Goal: Task Accomplishment & Management: Complete application form

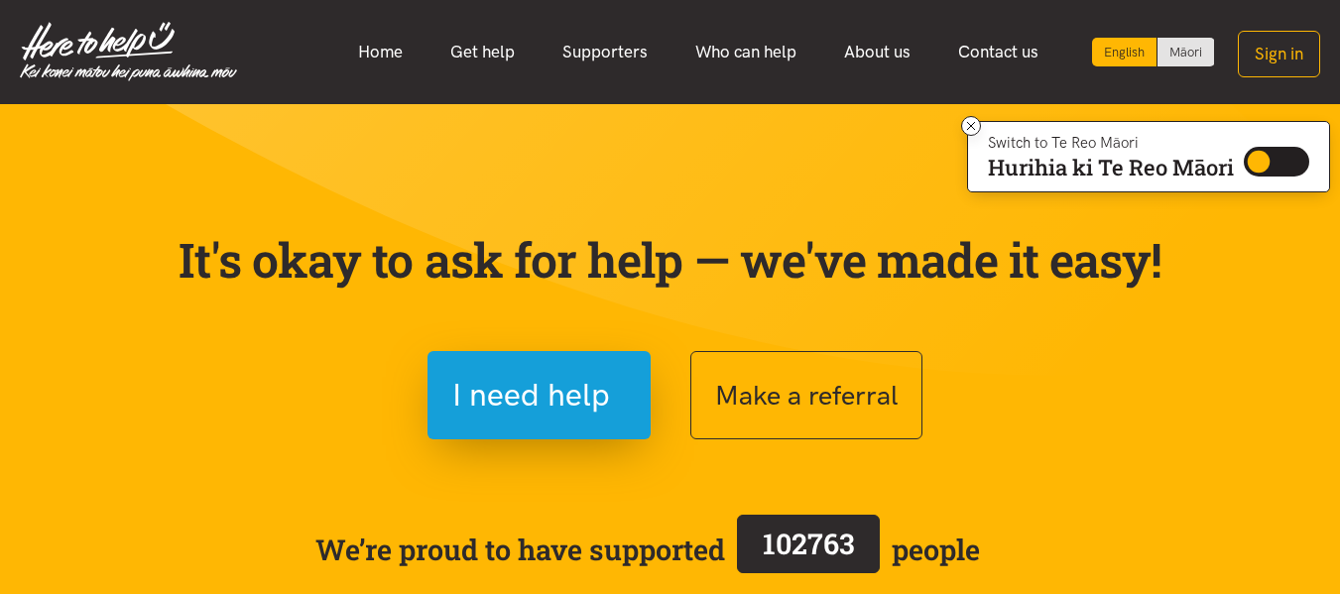
click at [597, 115] on section "It's okay to ask for help — we've made it easy! I need help Make a referral We’…" at bounding box center [670, 450] width 1340 height 692
click at [1301, 57] on button "Sign in" at bounding box center [1279, 54] width 82 height 47
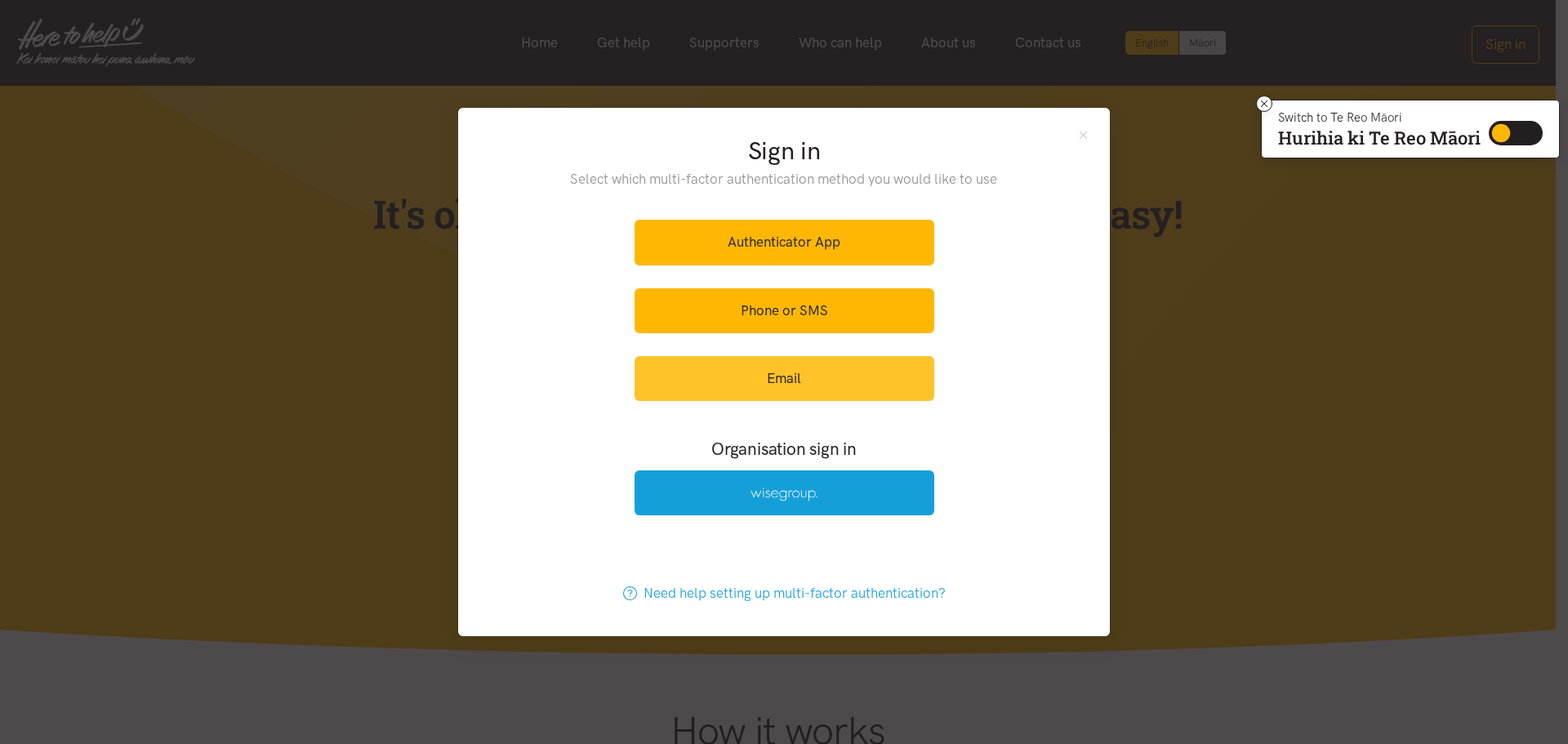
click at [804, 380] on link "Email" at bounding box center [784, 379] width 300 height 45
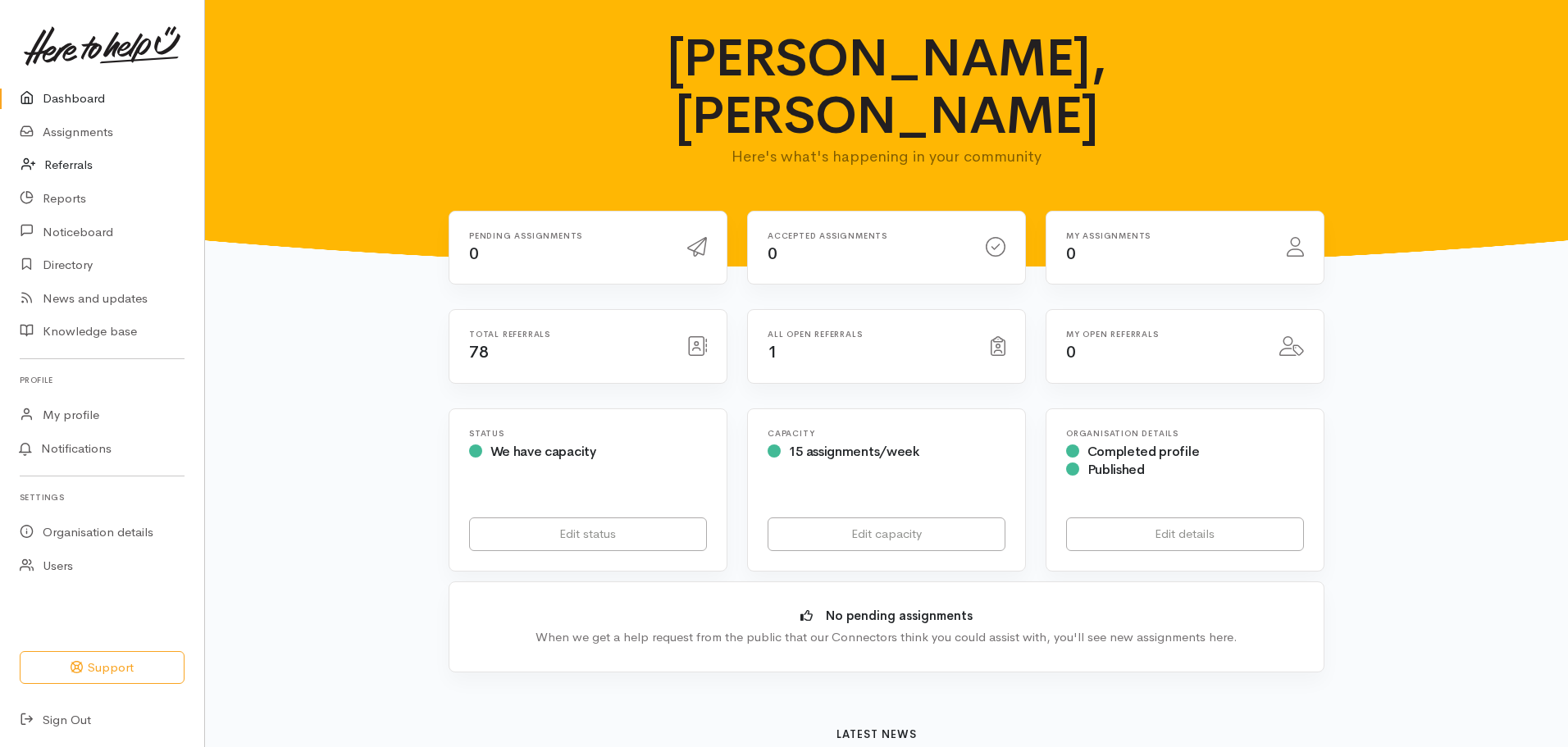
click at [67, 164] on link "Referrals" at bounding box center [102, 165] width 204 height 34
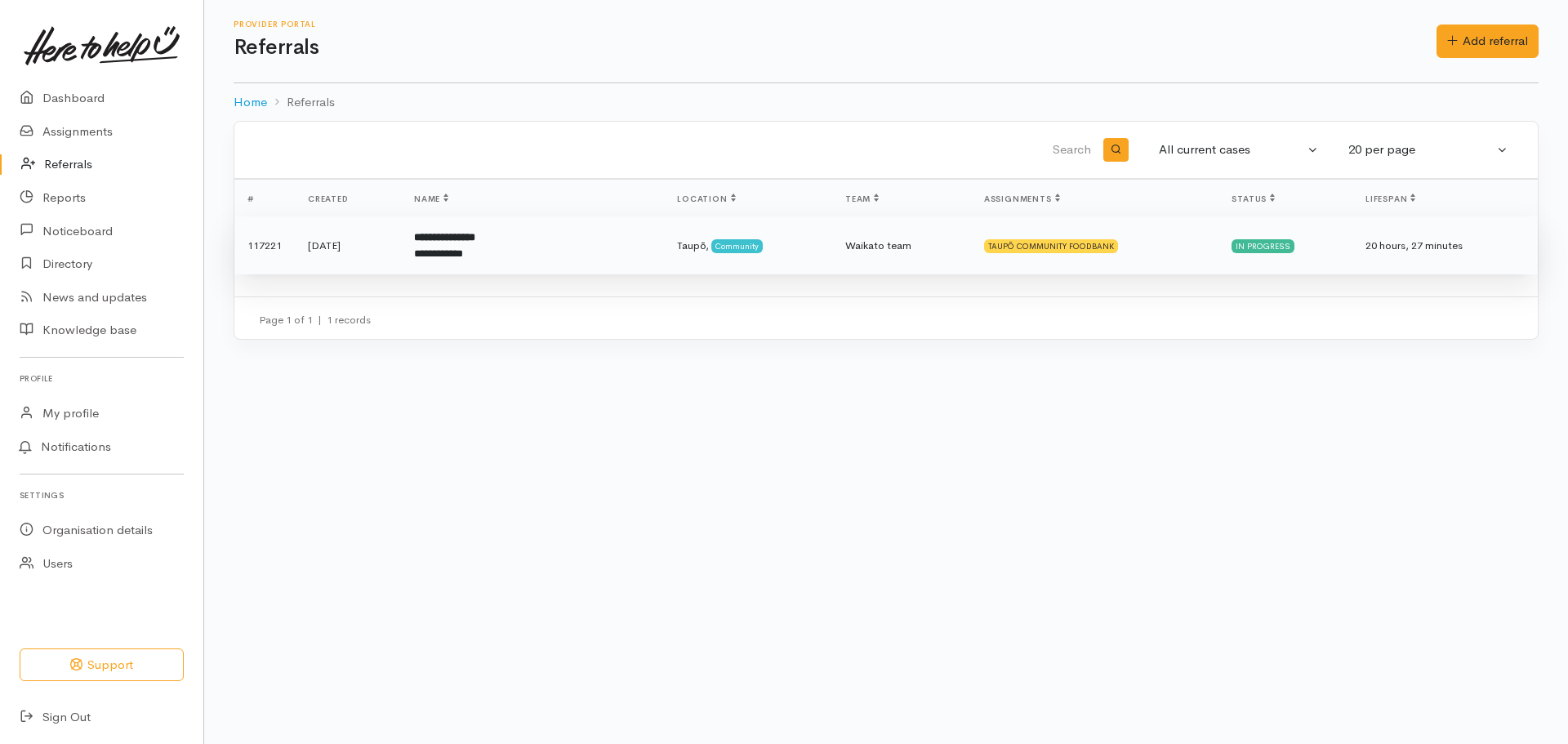
click at [490, 254] on div "**********" at bounding box center [488, 254] width 149 height 16
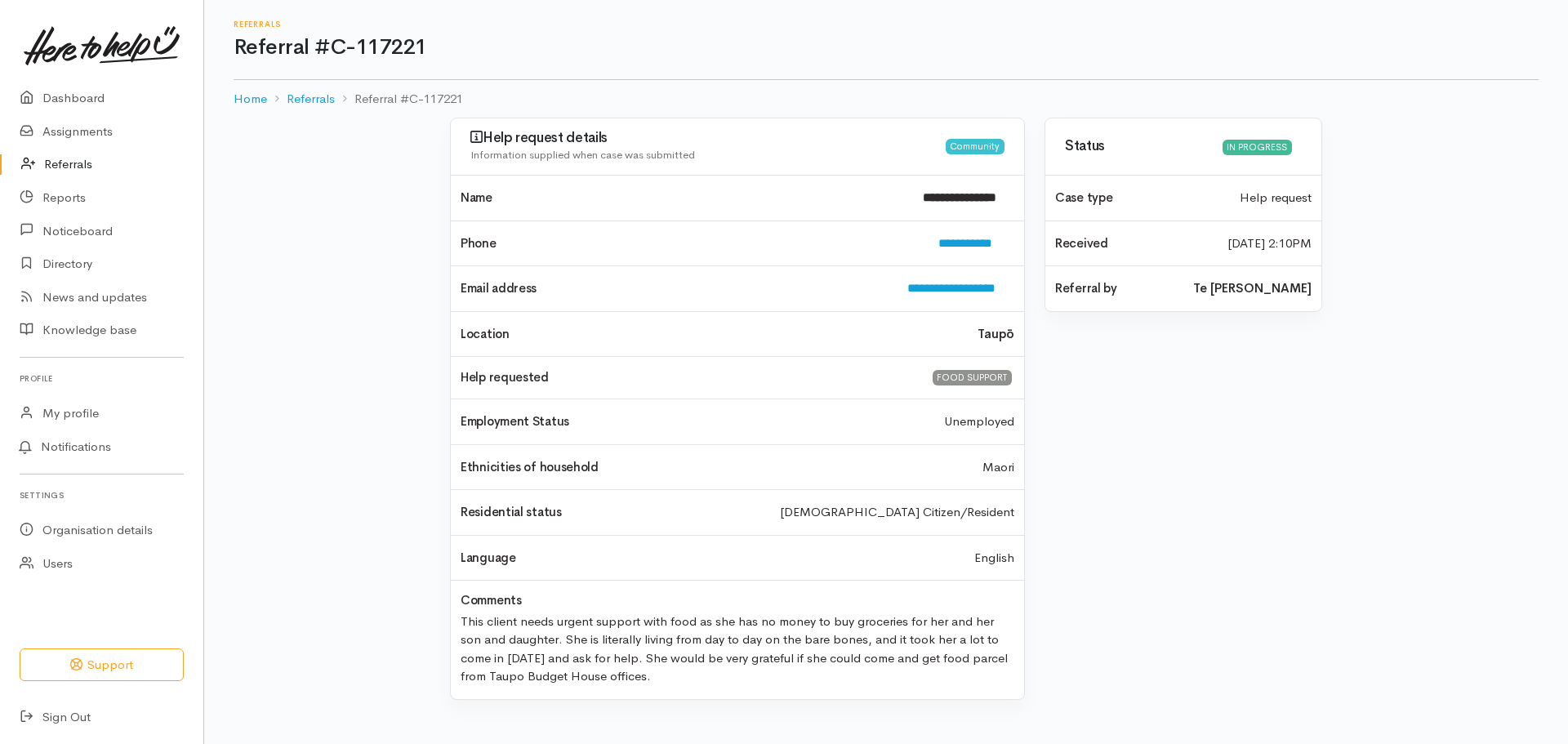
click at [81, 164] on link "Referrals" at bounding box center [101, 165] width 203 height 34
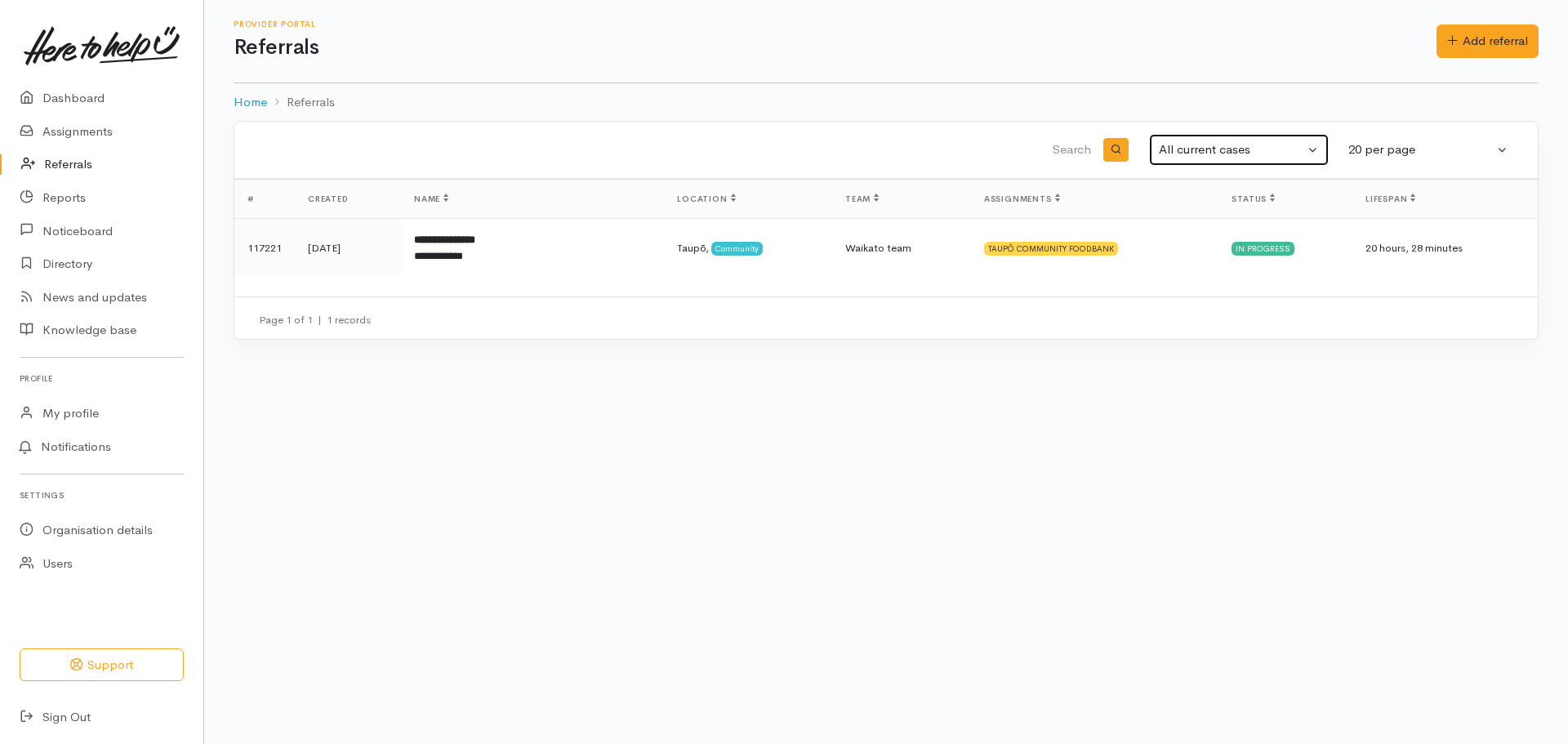
click at [1314, 148] on button "All current cases" at bounding box center [1239, 150] width 179 height 32
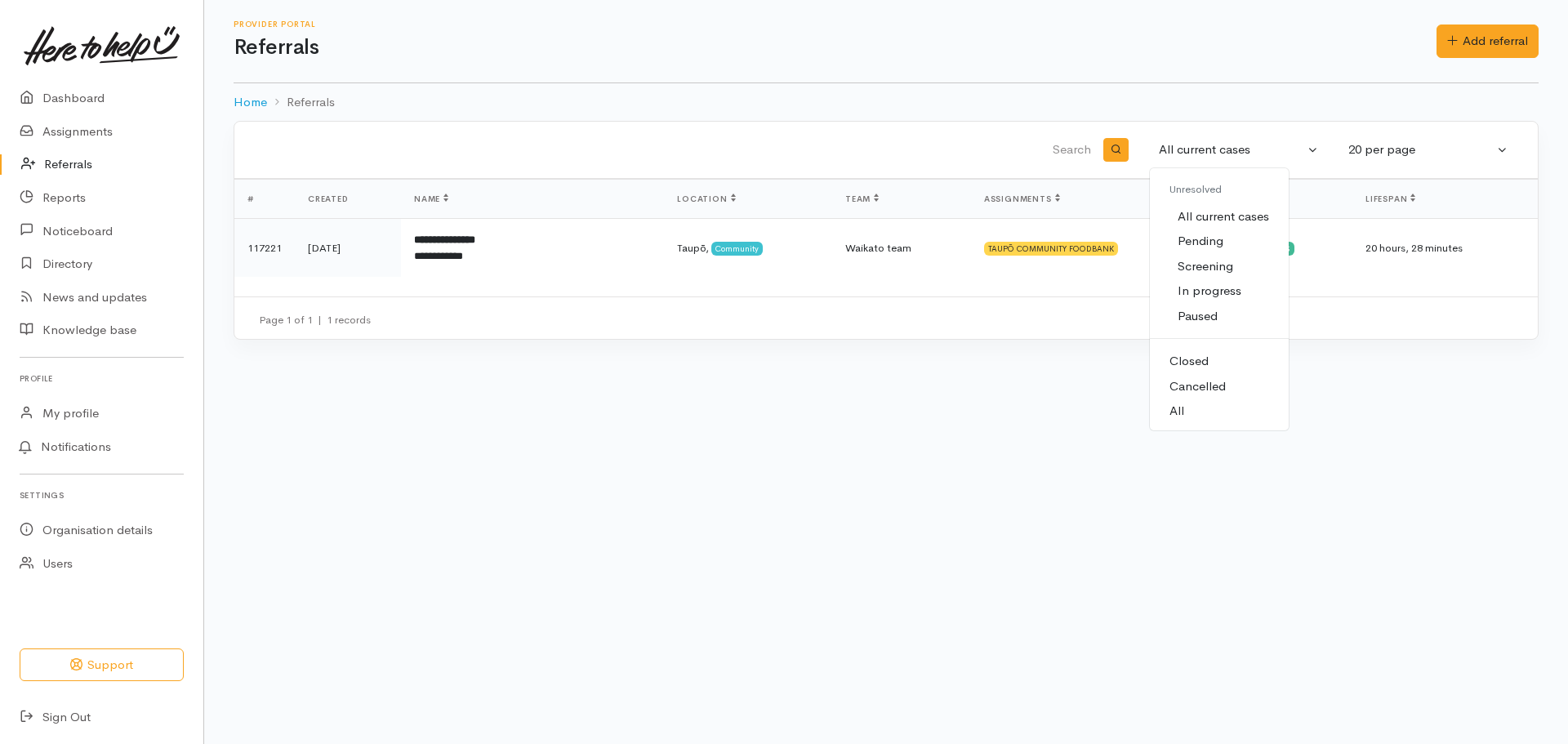
click at [1179, 408] on span "All" at bounding box center [1177, 411] width 15 height 19
select select "All"
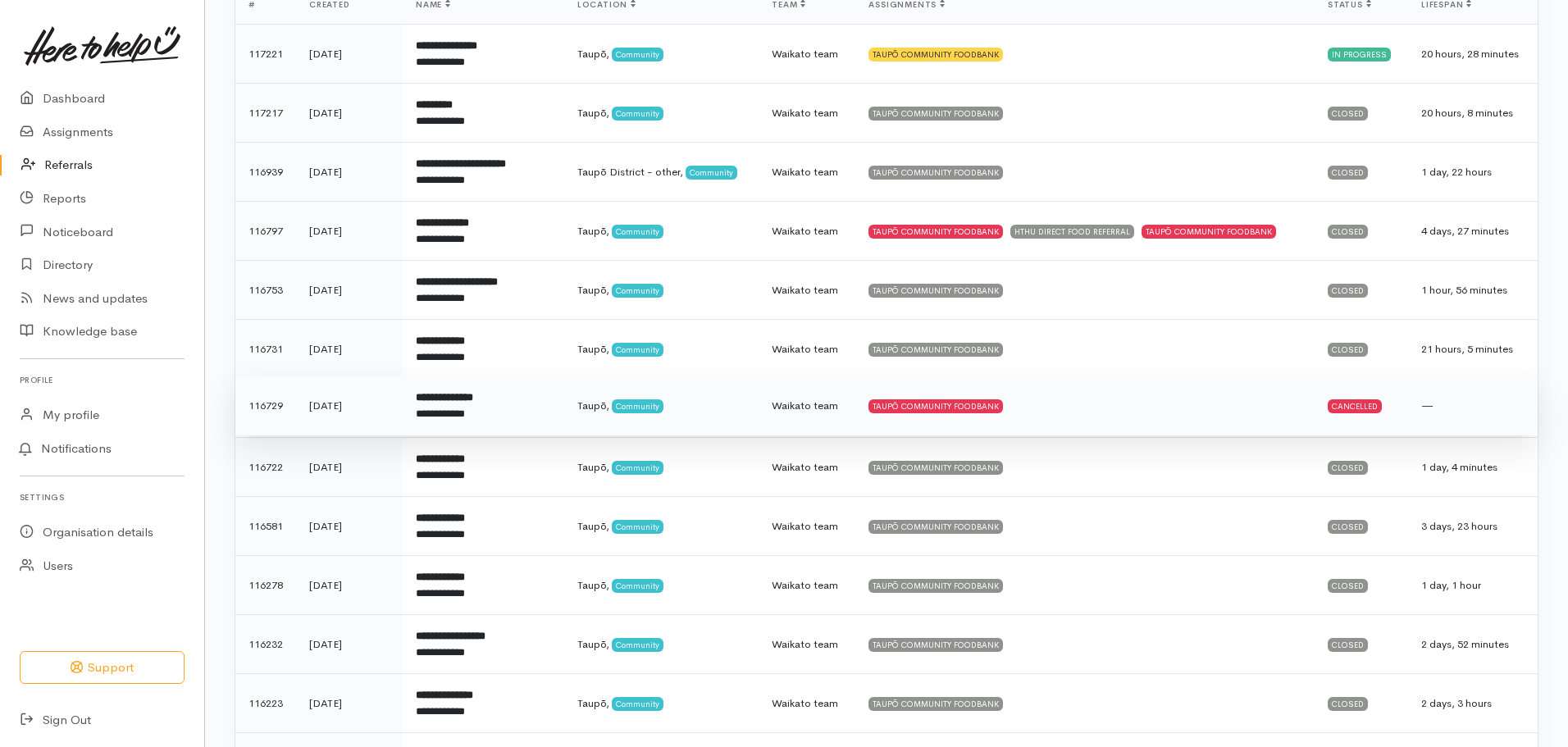
scroll to position [246, 0]
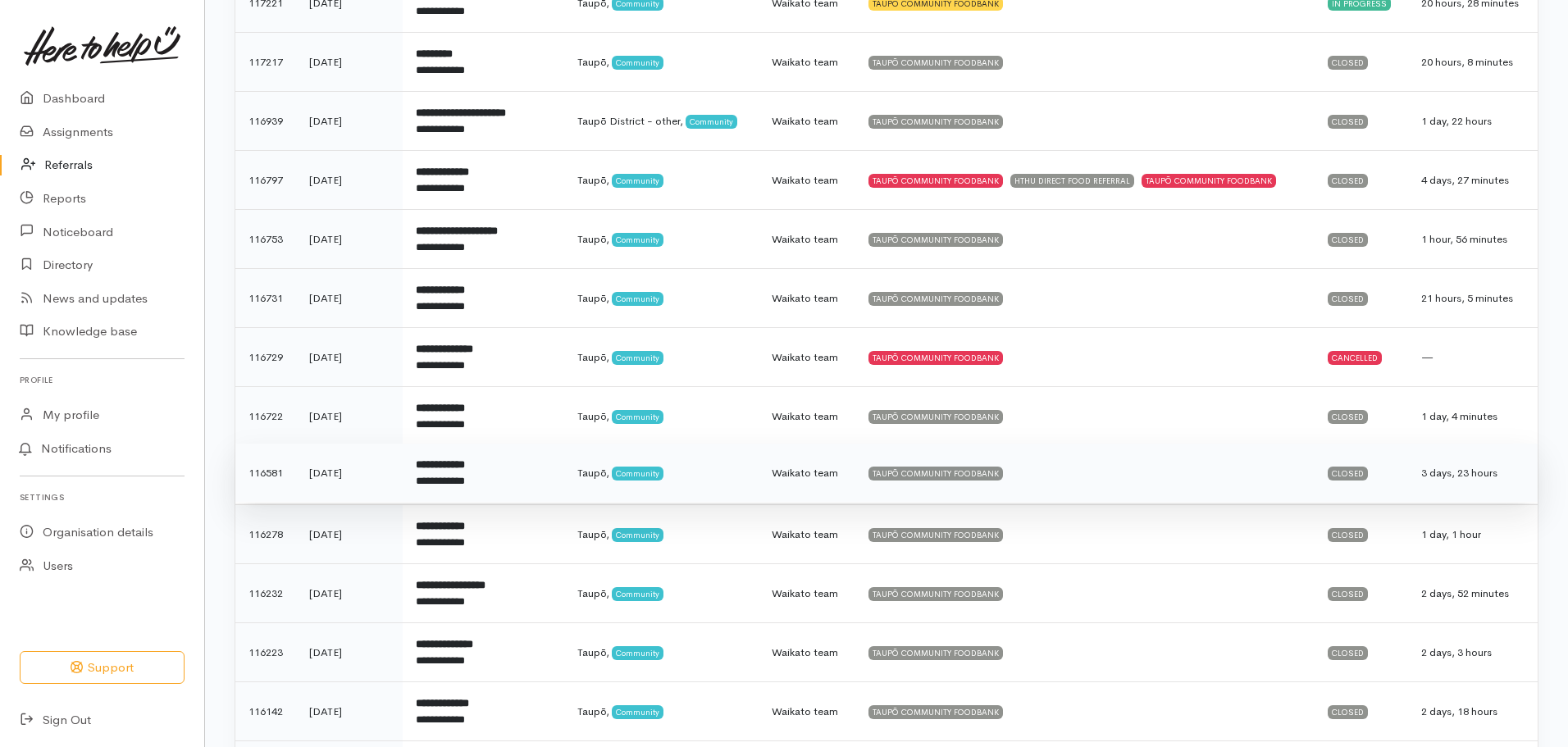
click at [499, 469] on td "**********" at bounding box center [483, 473] width 161 height 59
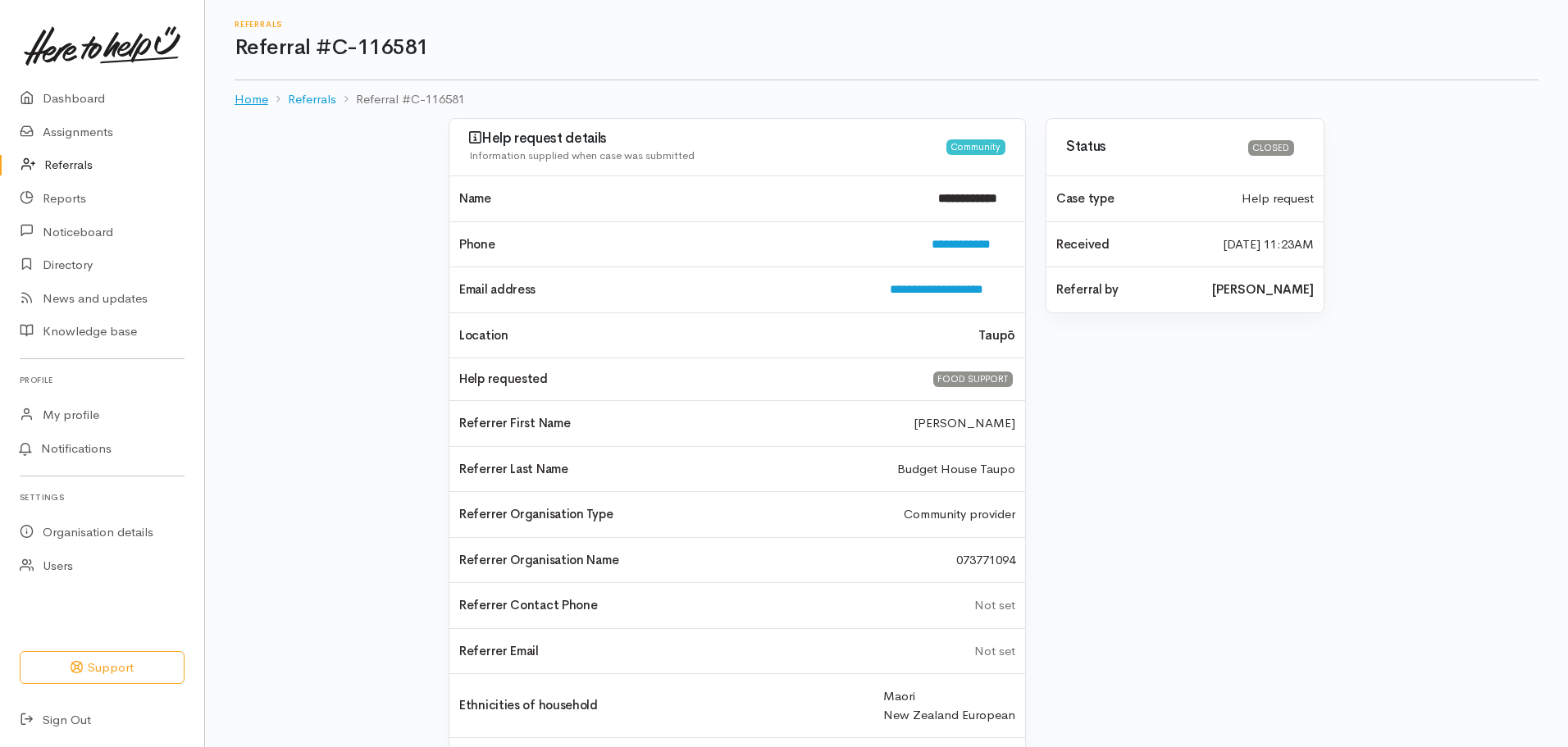
click at [253, 105] on link "Home" at bounding box center [251, 99] width 34 height 19
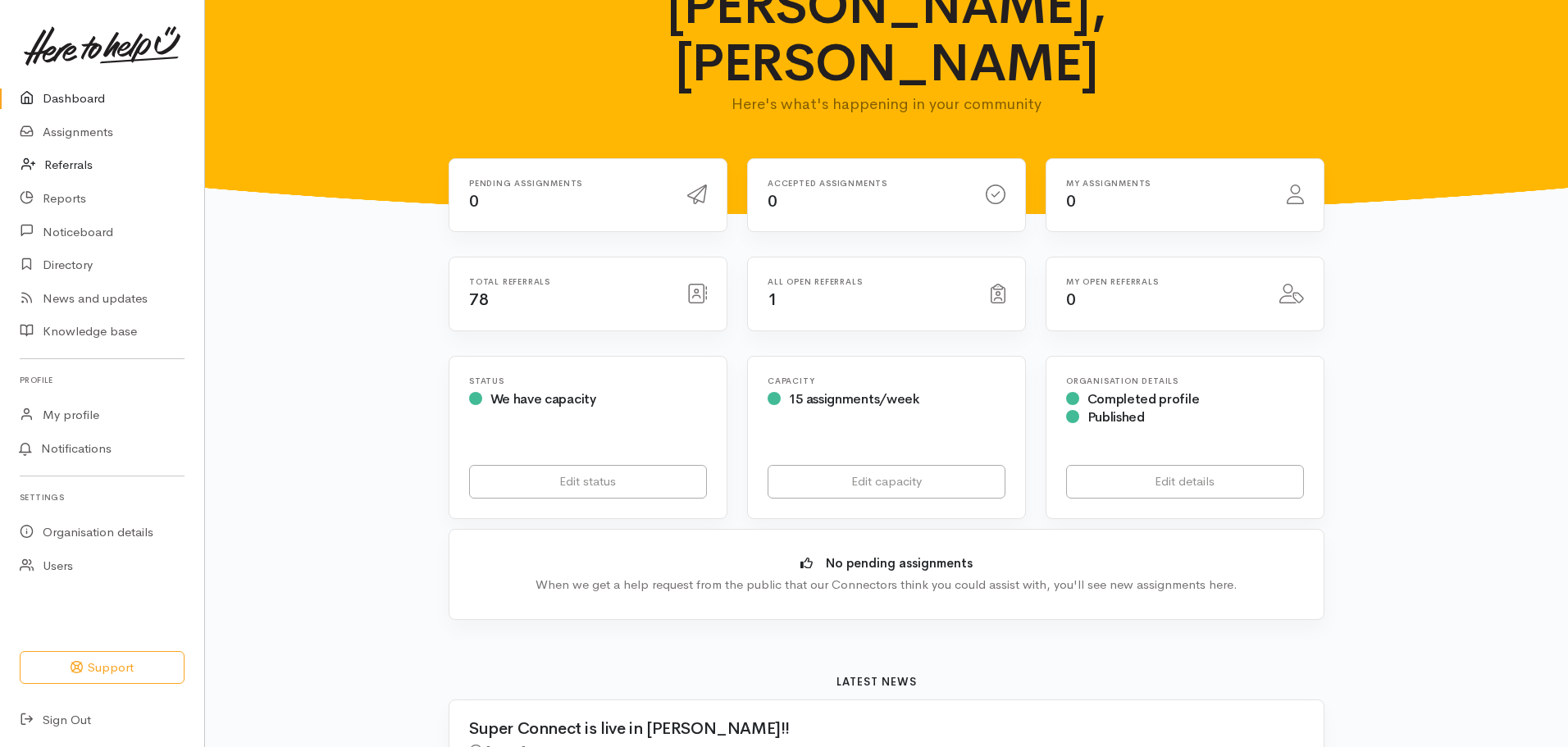
scroll to position [82, 0]
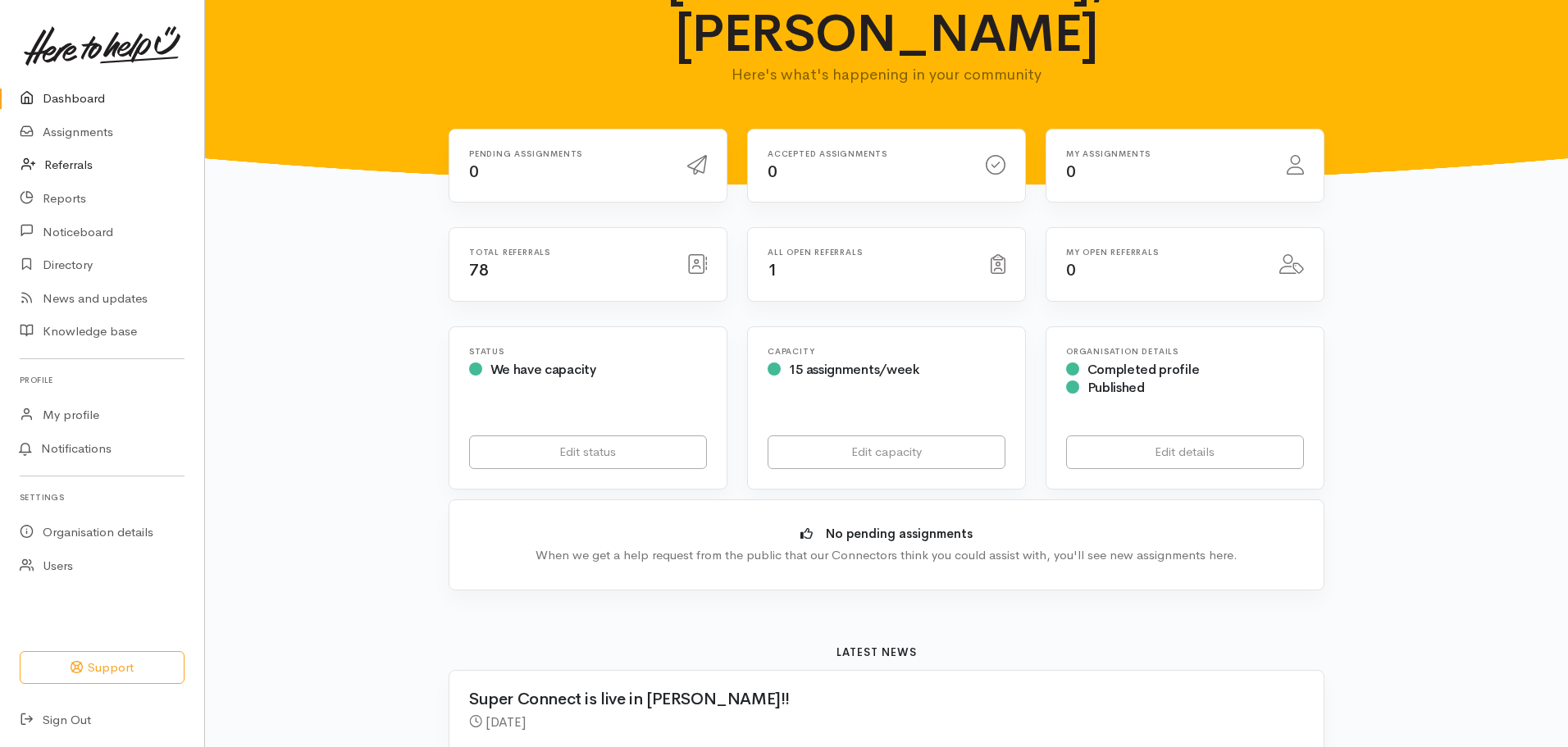
click at [61, 164] on link "Referrals" at bounding box center [102, 165] width 204 height 34
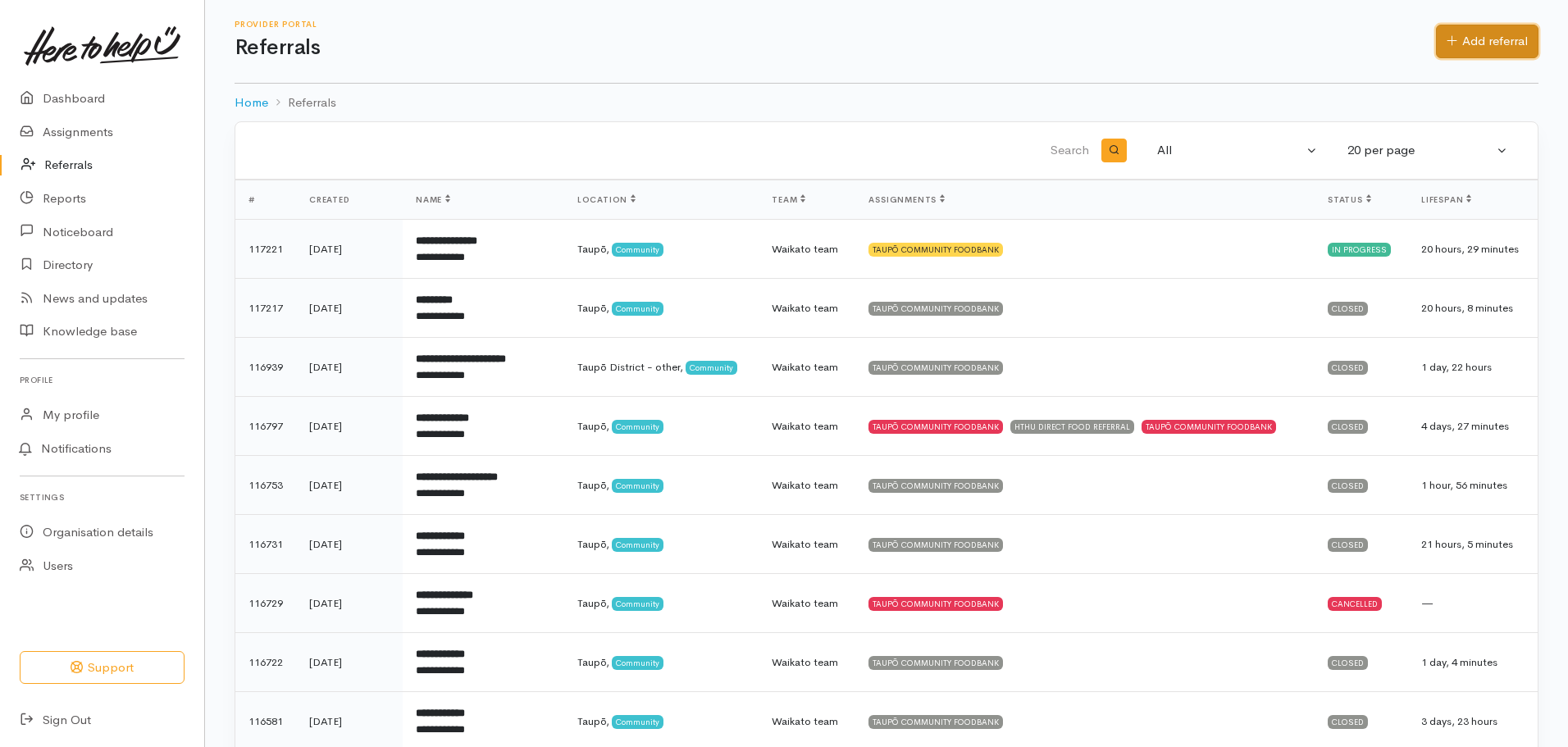
click at [1484, 50] on link "Add referral" at bounding box center [1487, 41] width 102 height 34
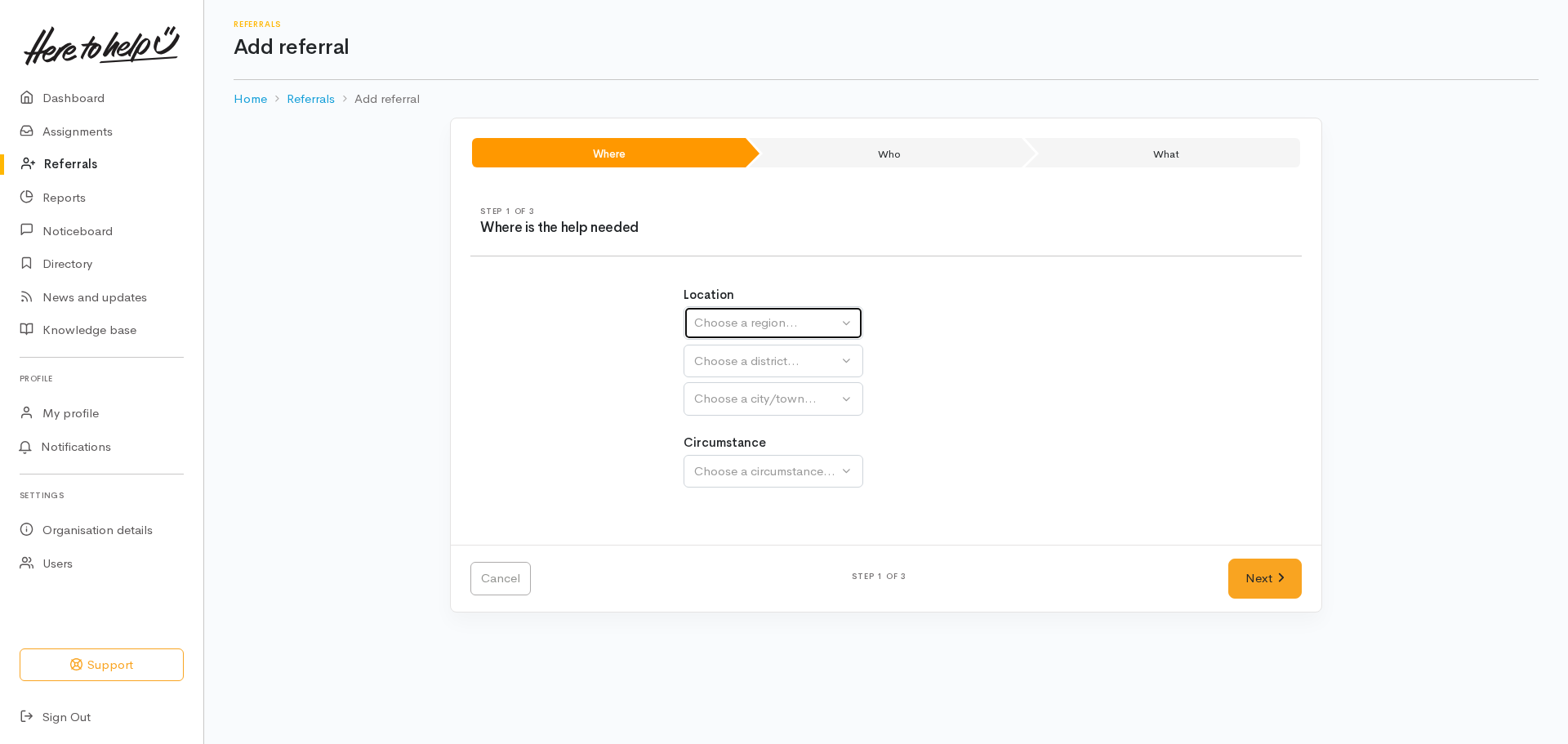
click at [728, 317] on div "Choose a region..." at bounding box center [765, 323] width 144 height 19
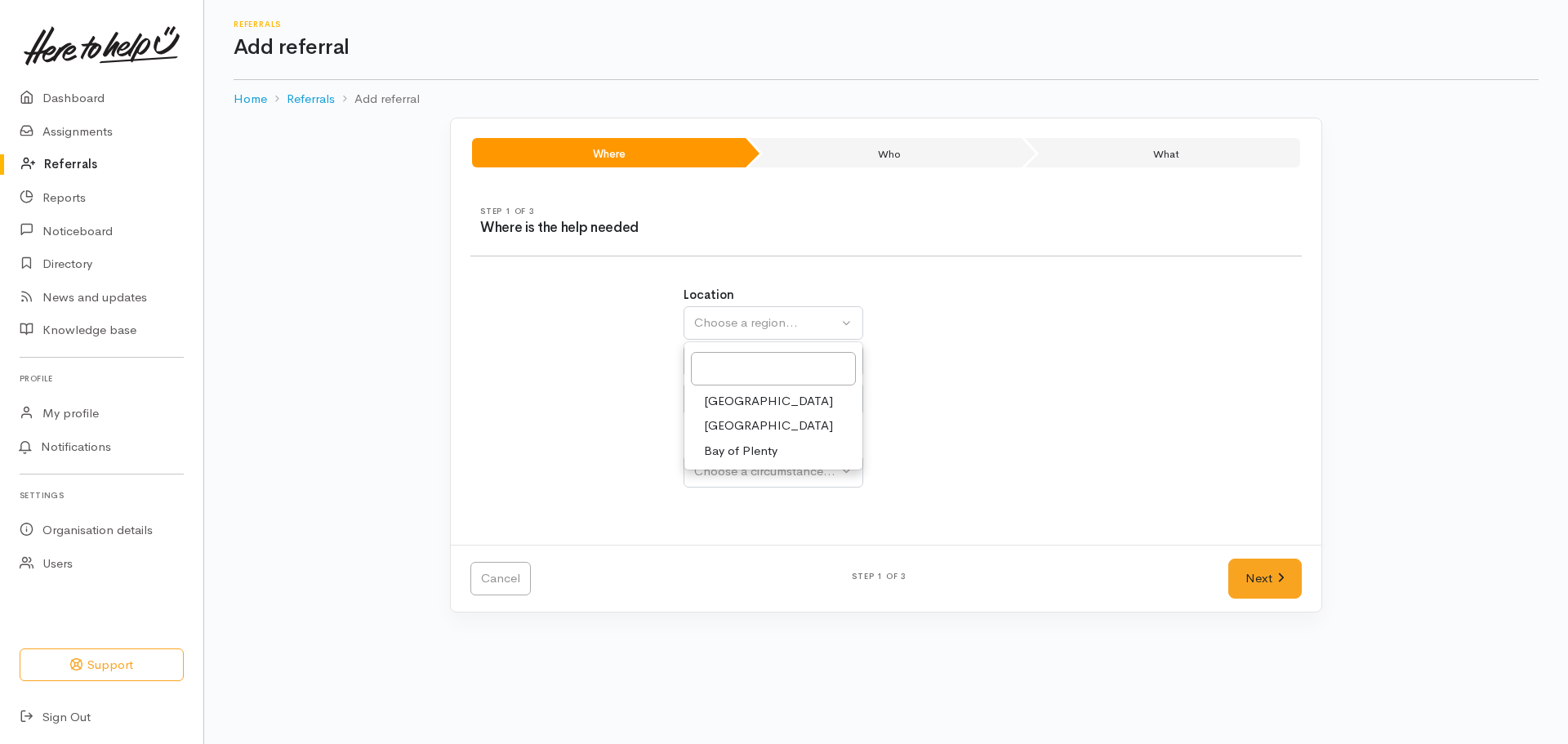
click at [751, 421] on link "Waikato" at bounding box center [773, 425] width 178 height 26
select select "3"
select select
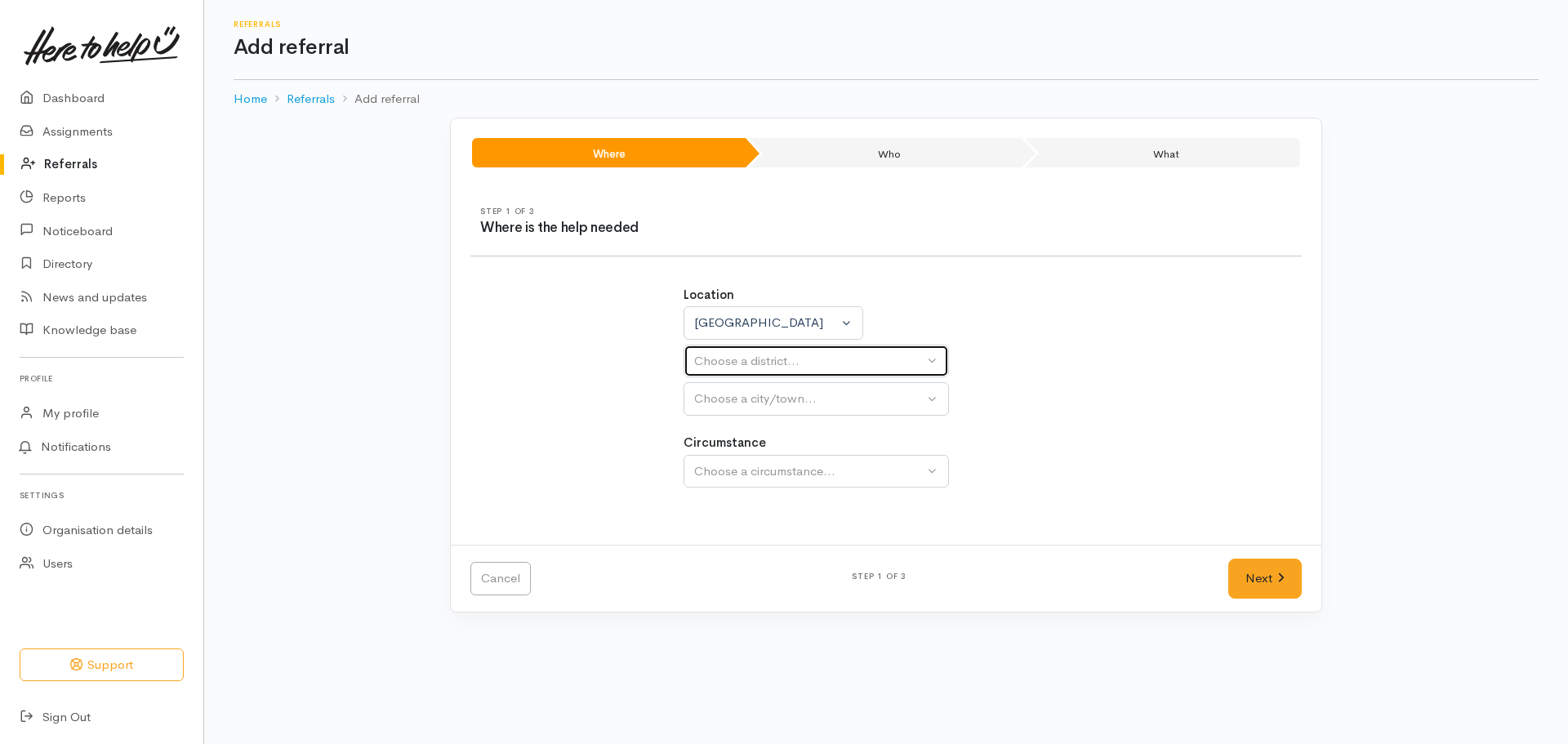
click at [779, 361] on div "Choose a district..." at bounding box center [808, 361] width 230 height 19
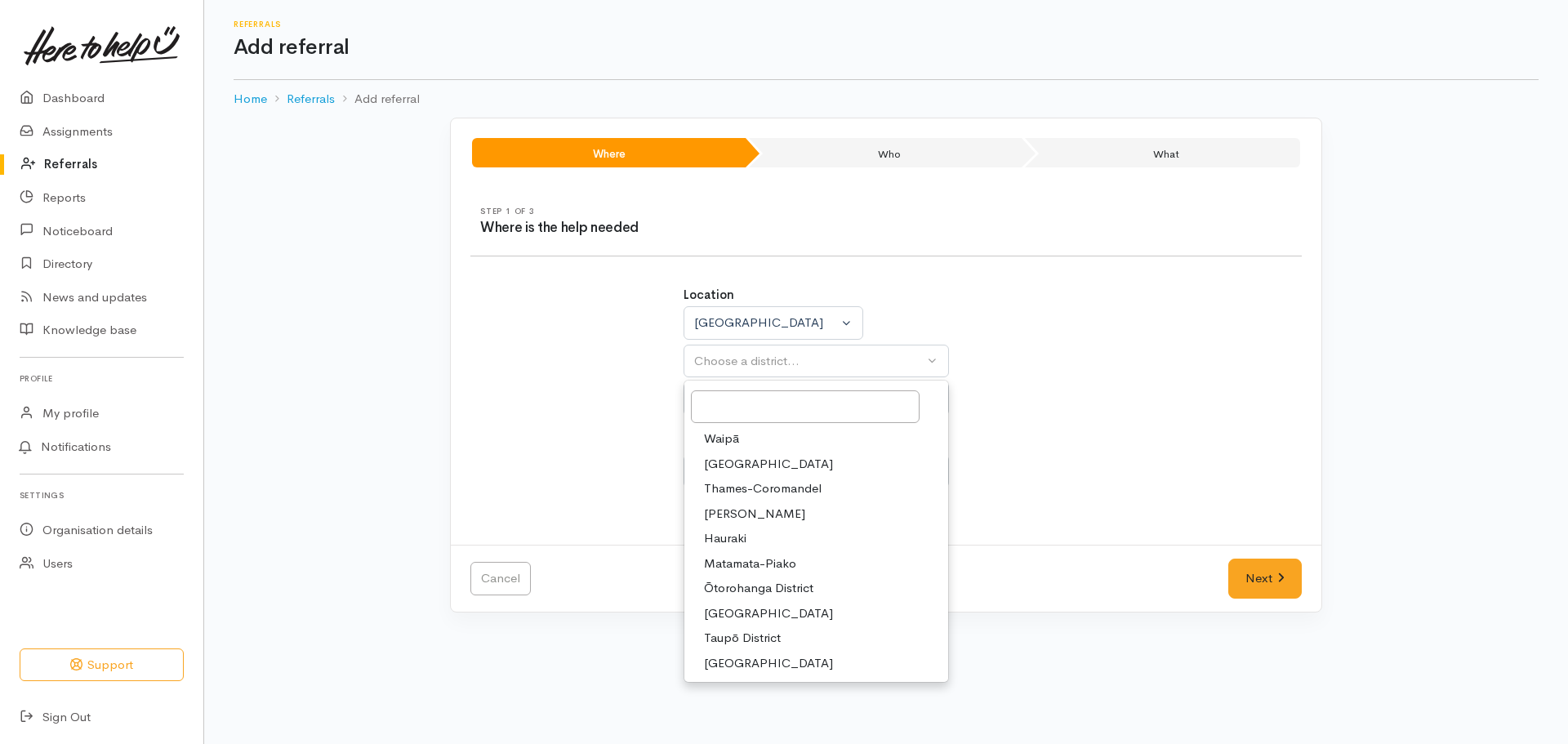
click at [751, 635] on span "Taupō District" at bounding box center [742, 638] width 77 height 19
select select "14"
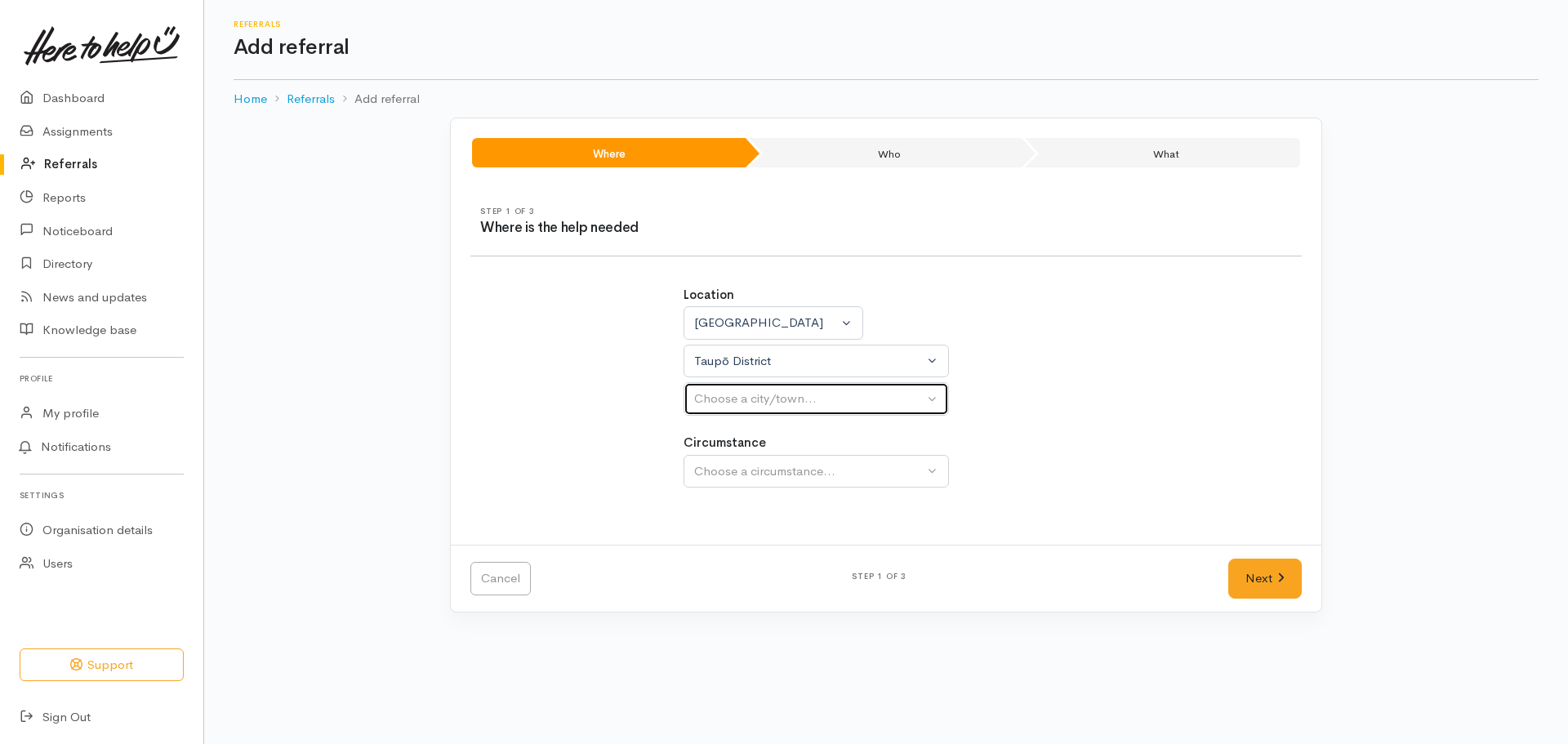
click at [758, 400] on div "Choose a city/town..." at bounding box center [808, 398] width 230 height 19
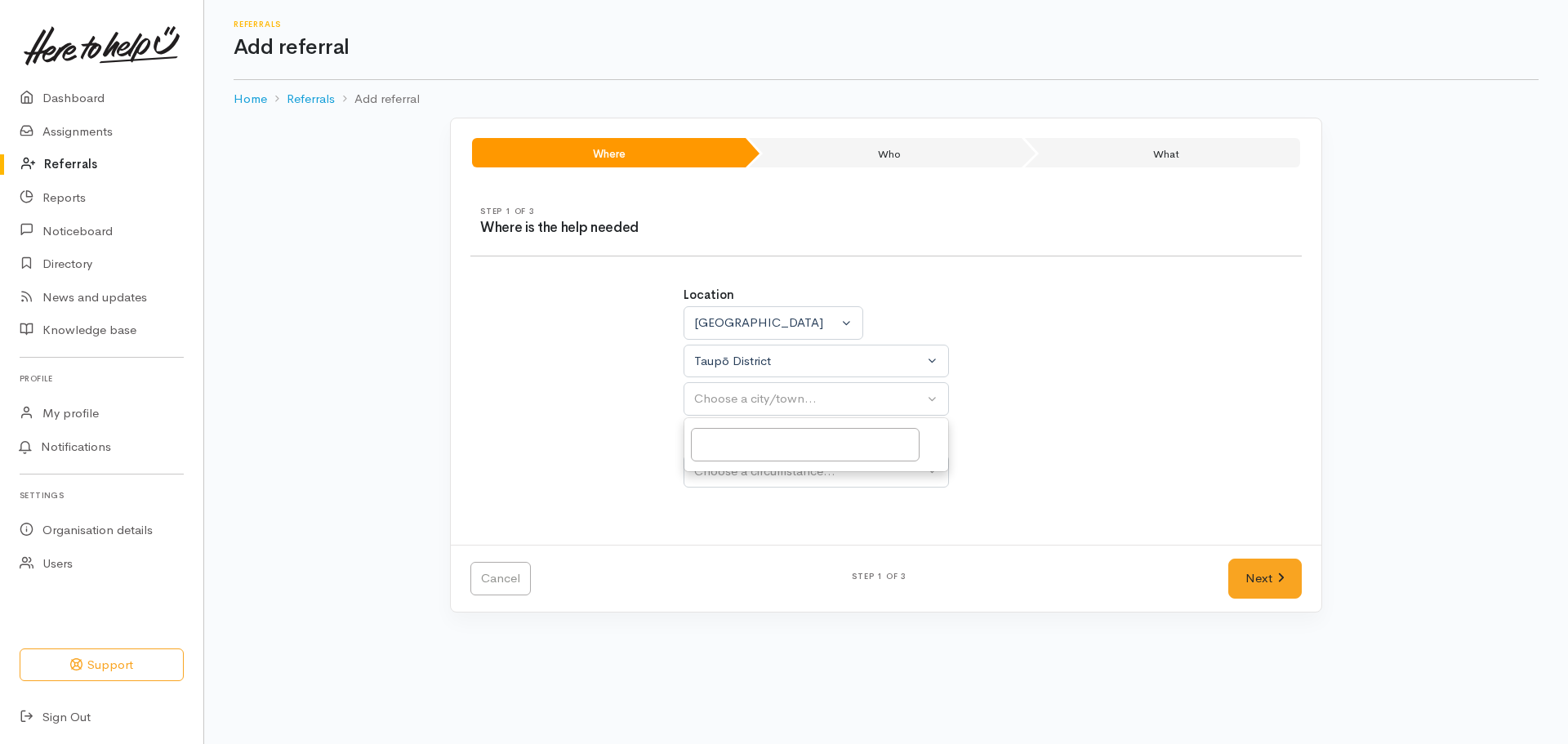
select select
click at [747, 482] on button "Choose a circumstance..." at bounding box center [816, 472] width 265 height 34
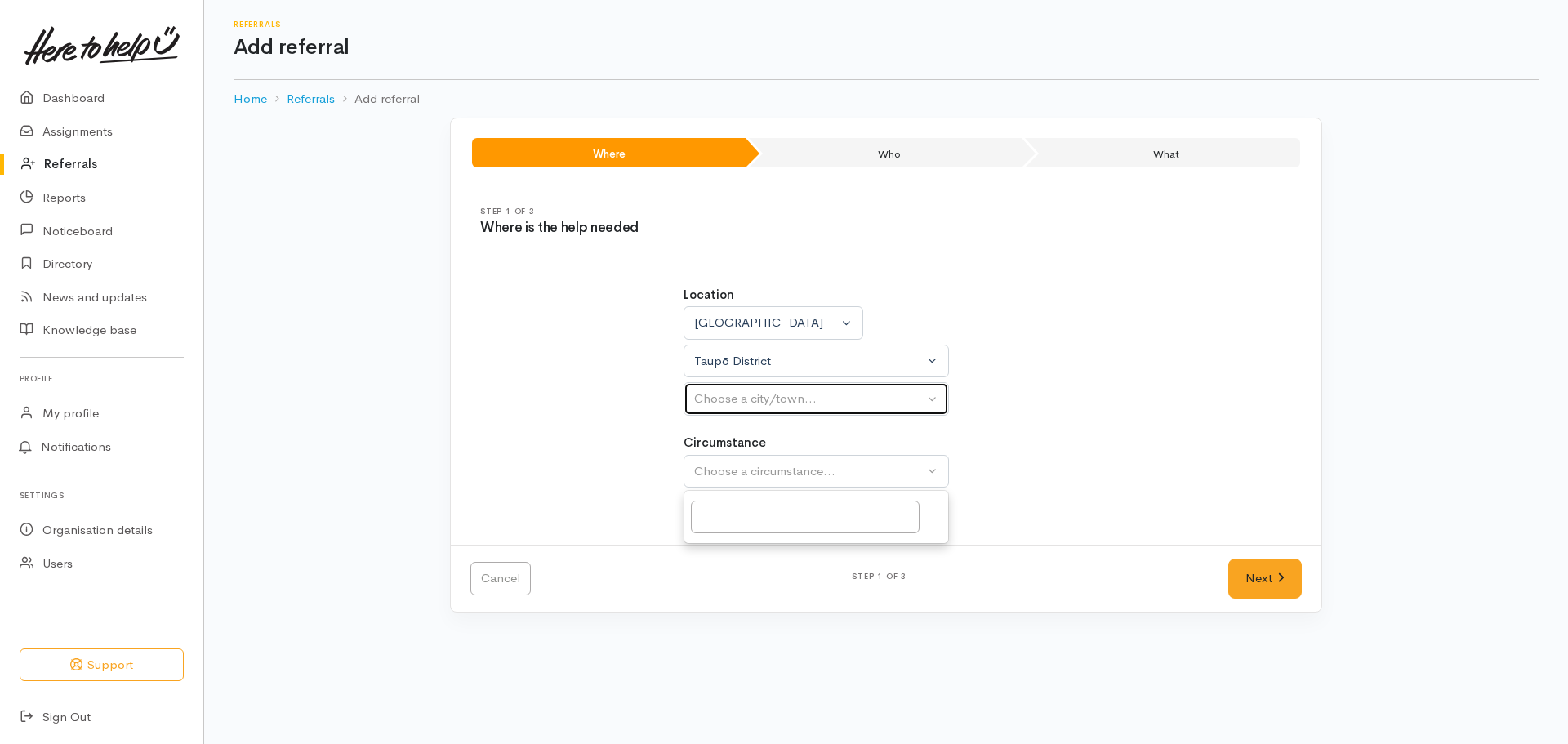
click at [756, 397] on div "Choose a city/town..." at bounding box center [808, 398] width 230 height 19
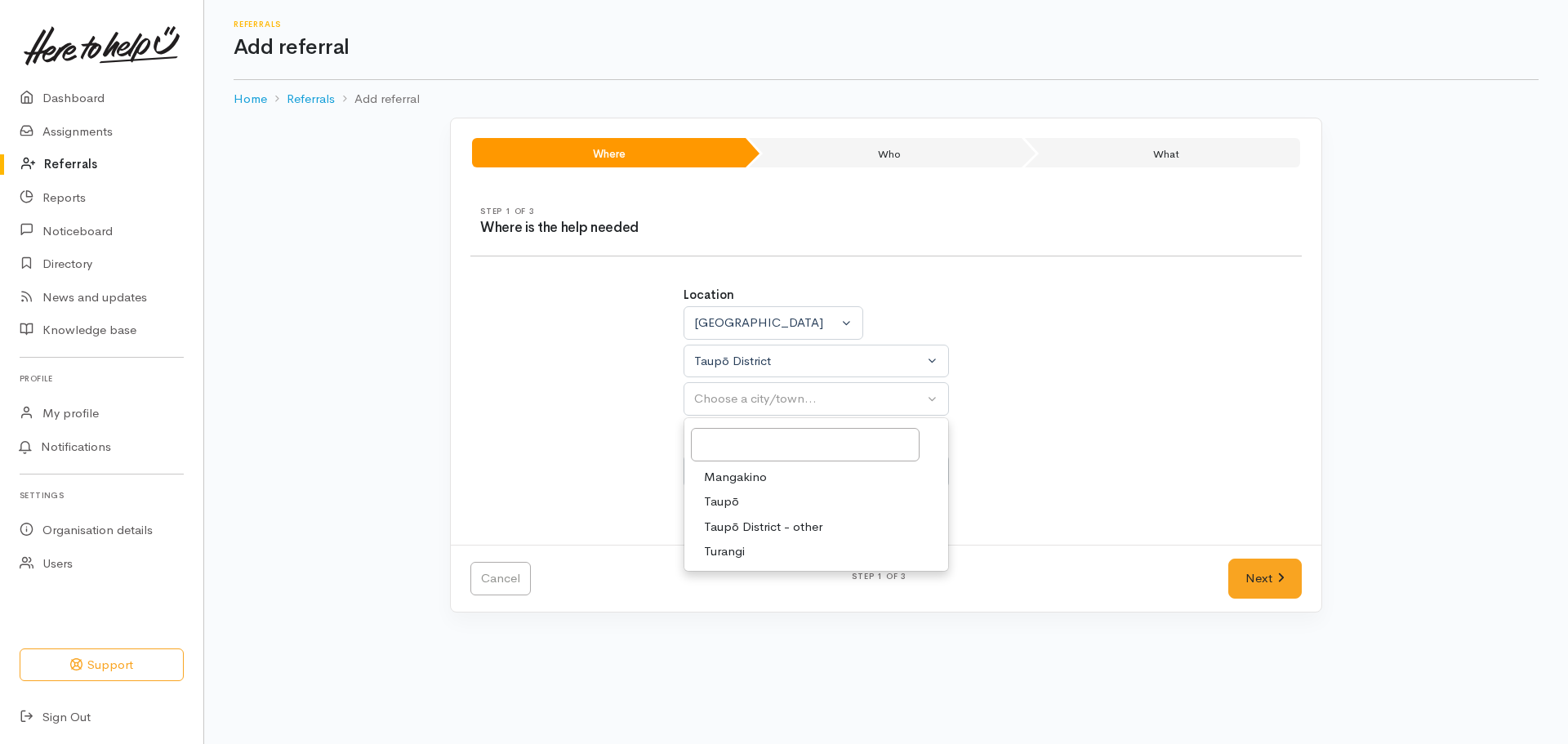
click at [721, 498] on span "Taupō" at bounding box center [721, 501] width 35 height 19
select select "183"
click at [752, 451] on label "Circumstance" at bounding box center [724, 443] width 82 height 19
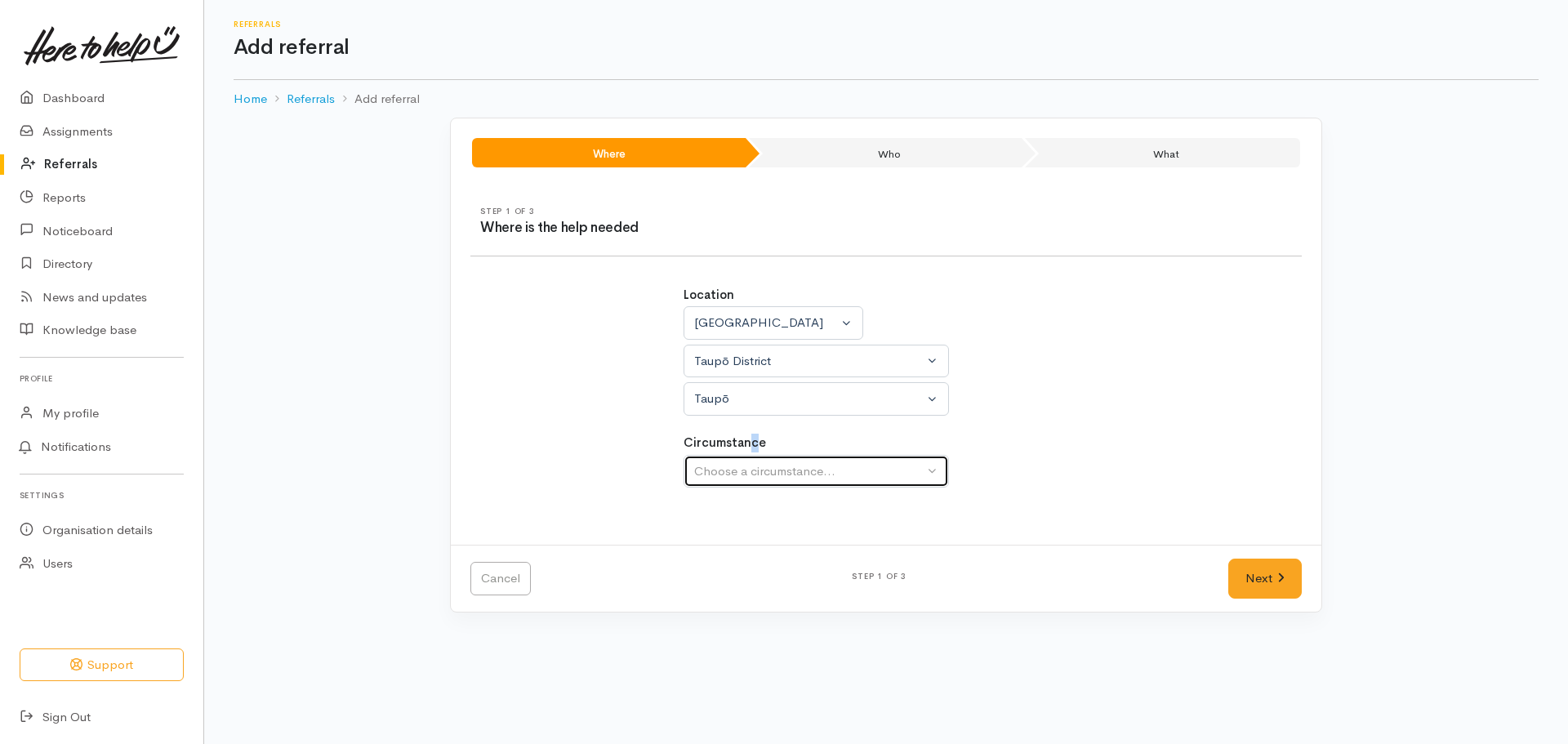
click at [754, 478] on div "Choose a circumstance..." at bounding box center [808, 472] width 230 height 19
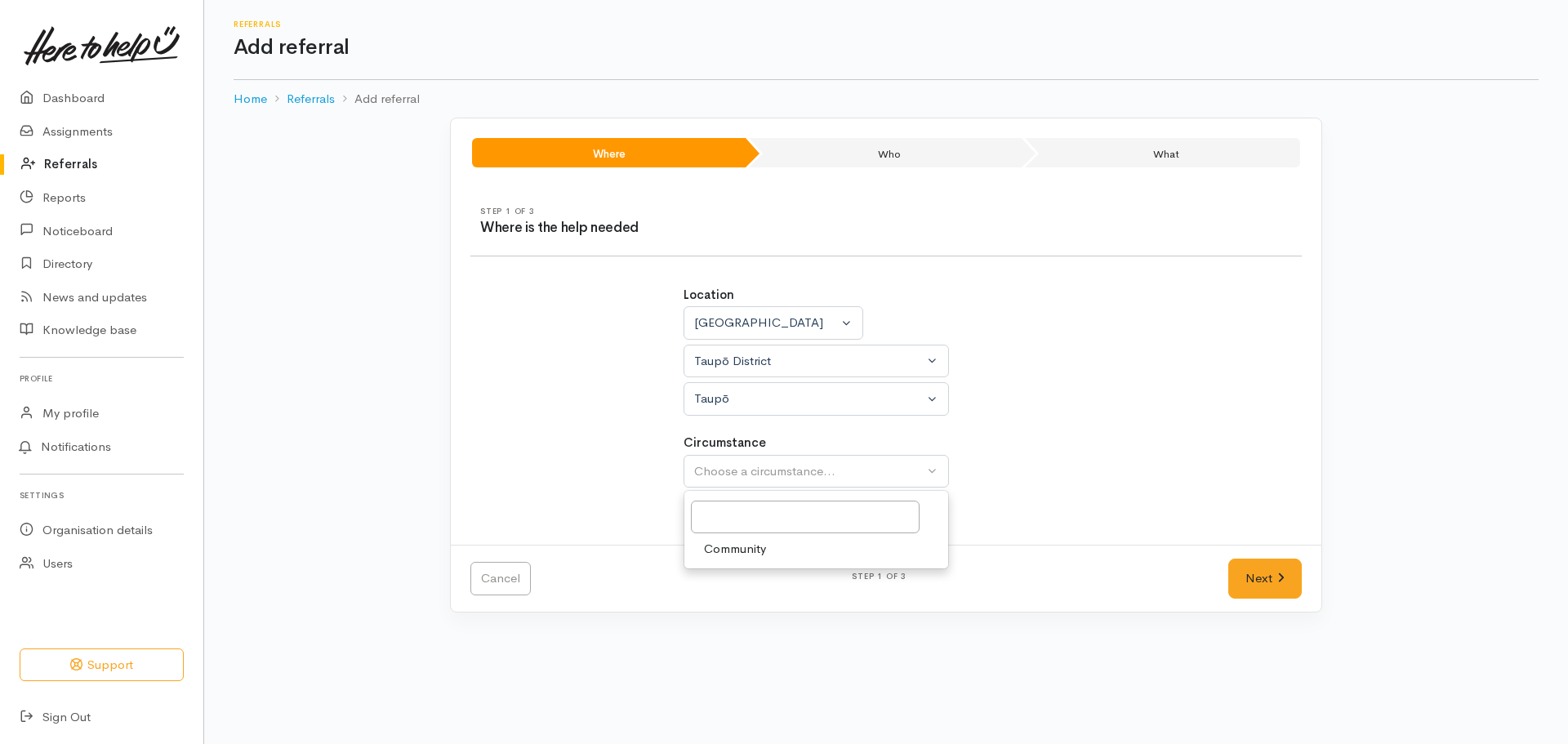
click at [751, 549] on span "Community" at bounding box center [734, 549] width 62 height 19
select select "2"
click at [1275, 573] on link "Next" at bounding box center [1264, 579] width 73 height 40
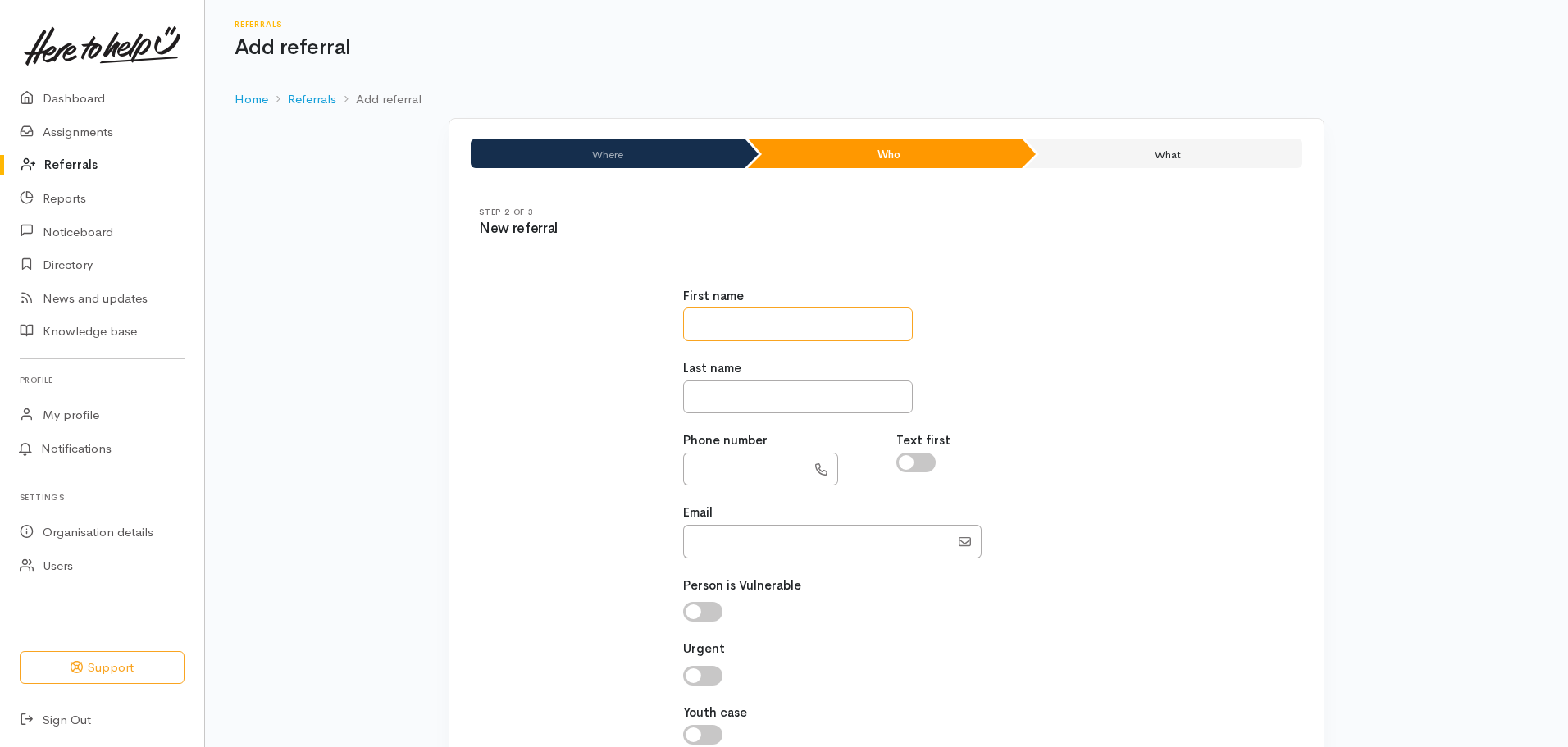
click at [778, 318] on input "text" at bounding box center [798, 324] width 230 height 34
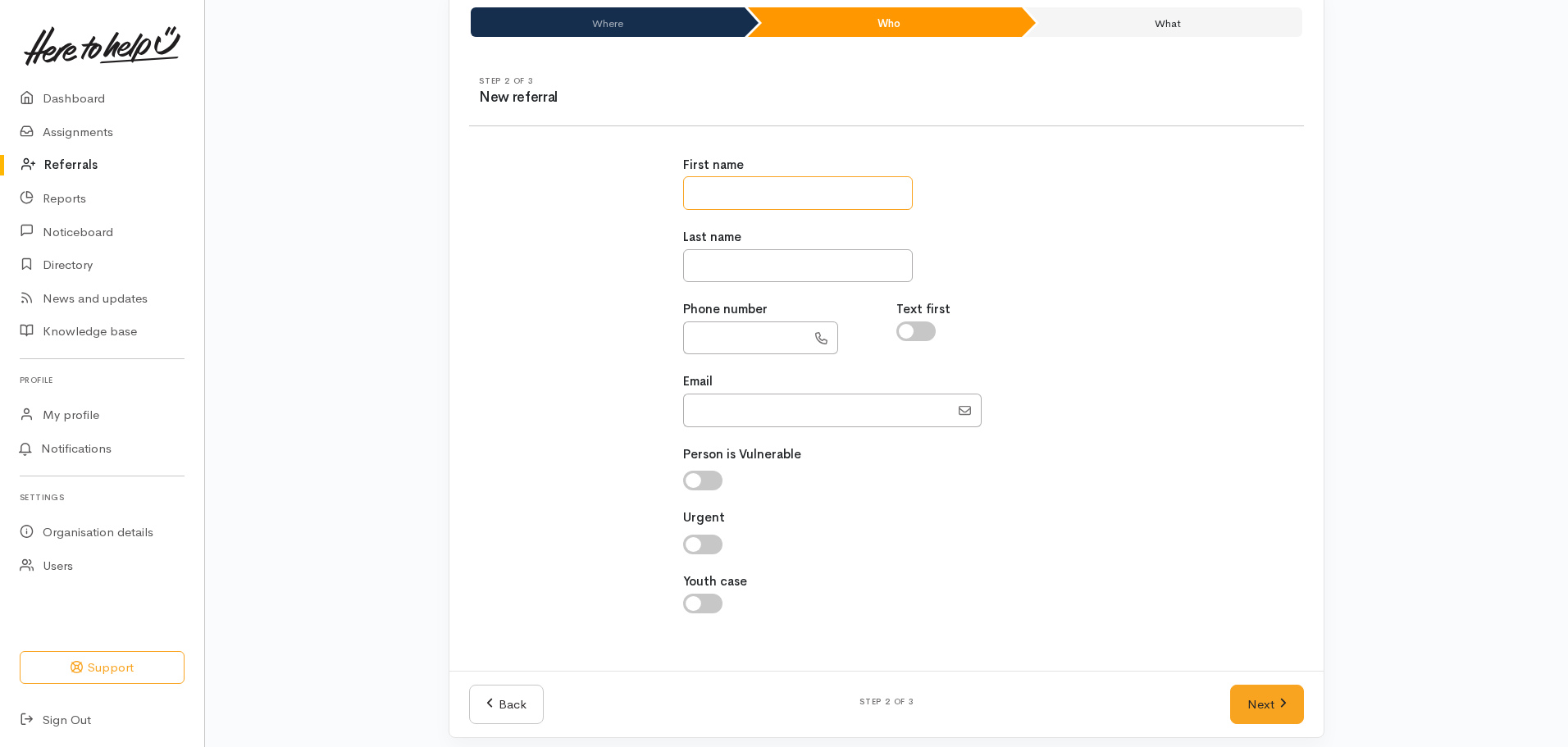
scroll to position [142, 0]
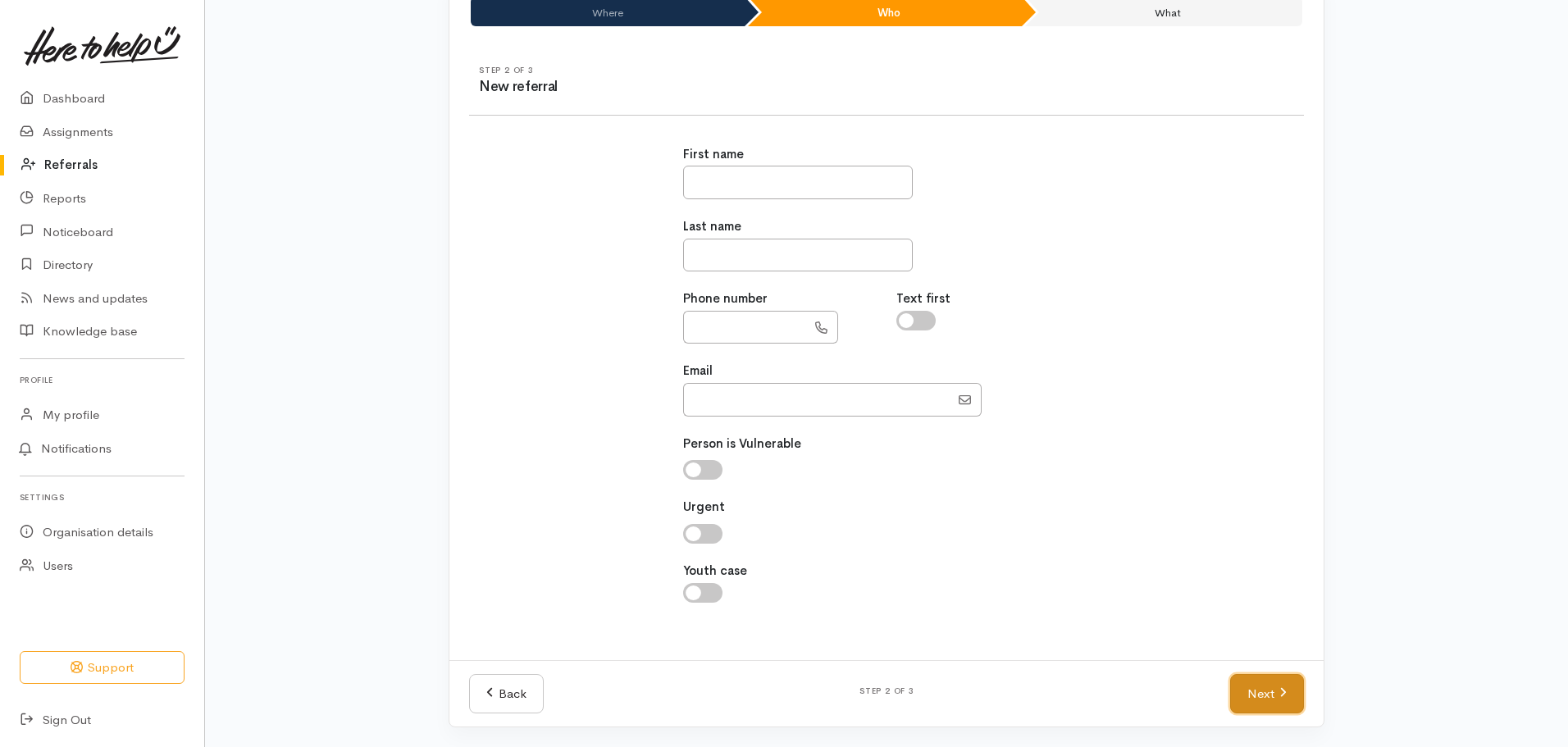
click at [1269, 686] on link "Next" at bounding box center [1266, 694] width 74 height 40
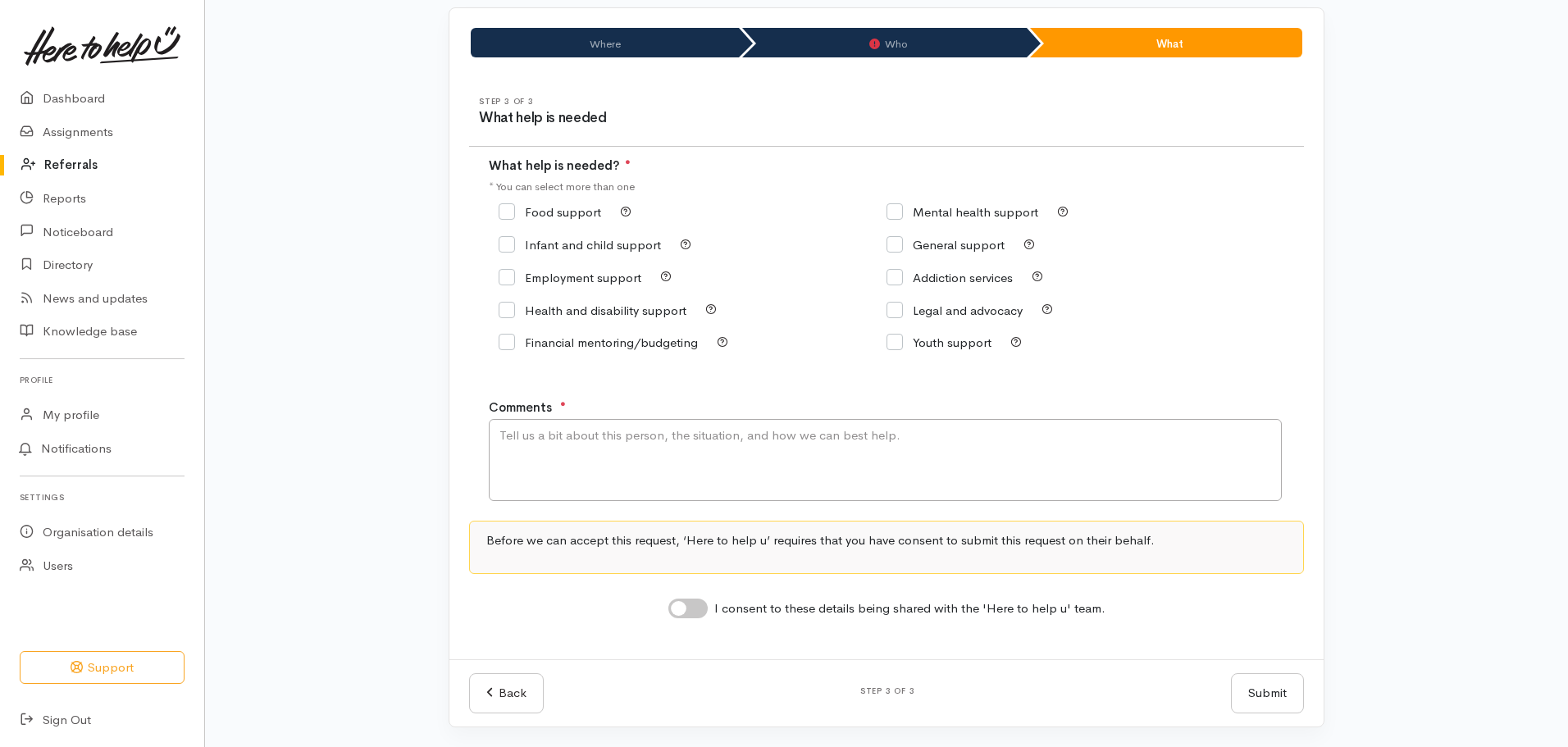
scroll to position [111, 0]
click at [517, 685] on link "Back" at bounding box center [507, 693] width 74 height 40
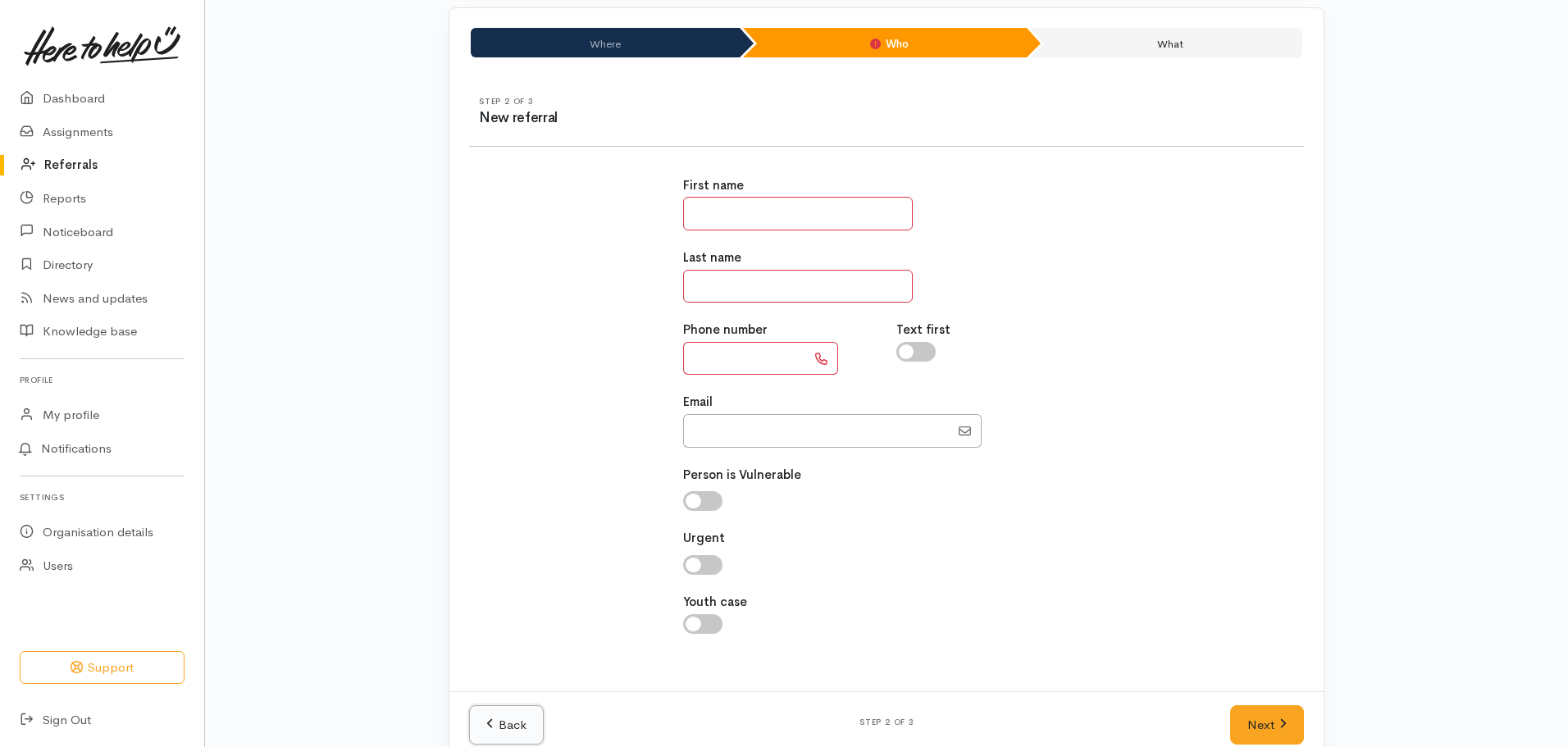
click at [503, 727] on link "Back" at bounding box center [507, 725] width 74 height 40
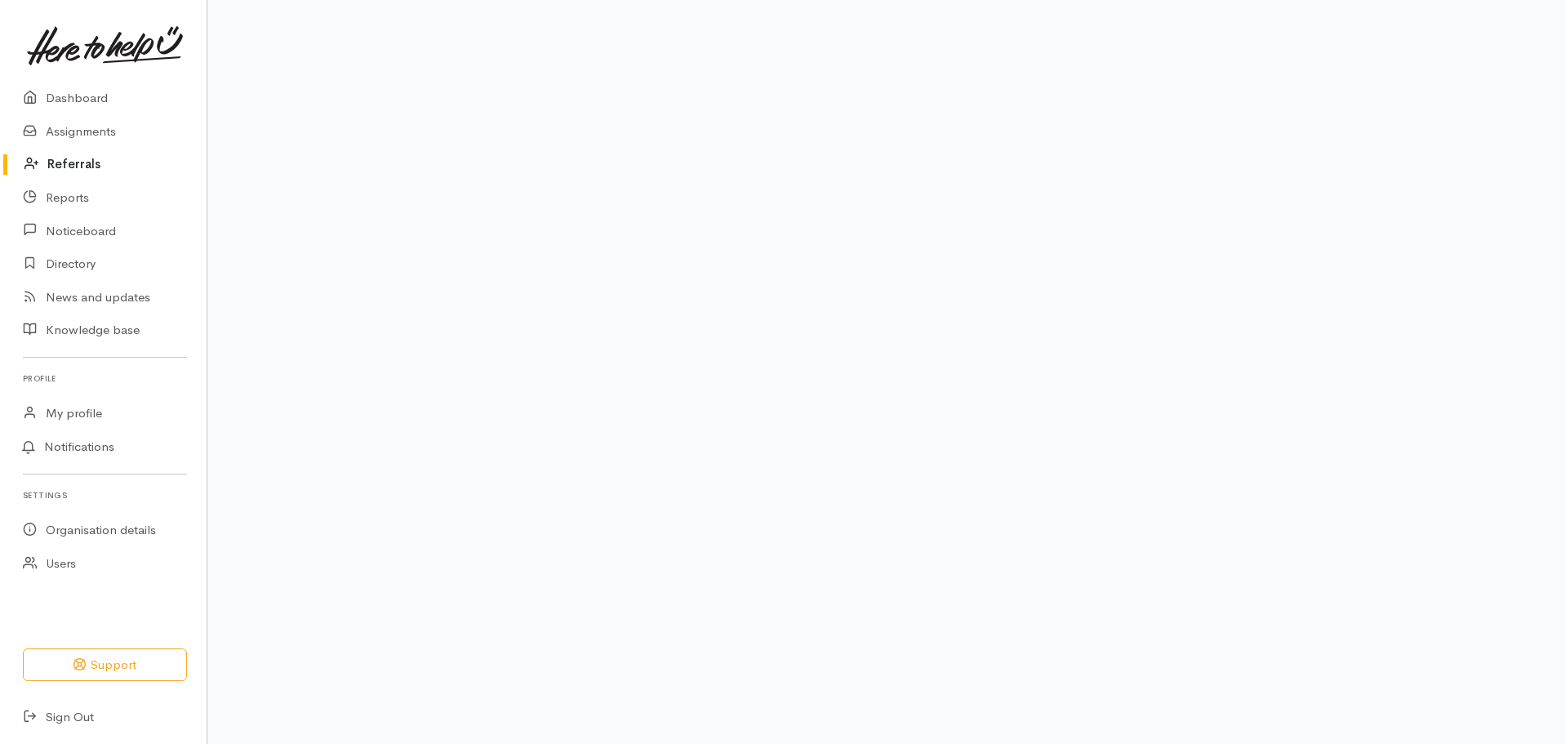
scroll to position [0, 0]
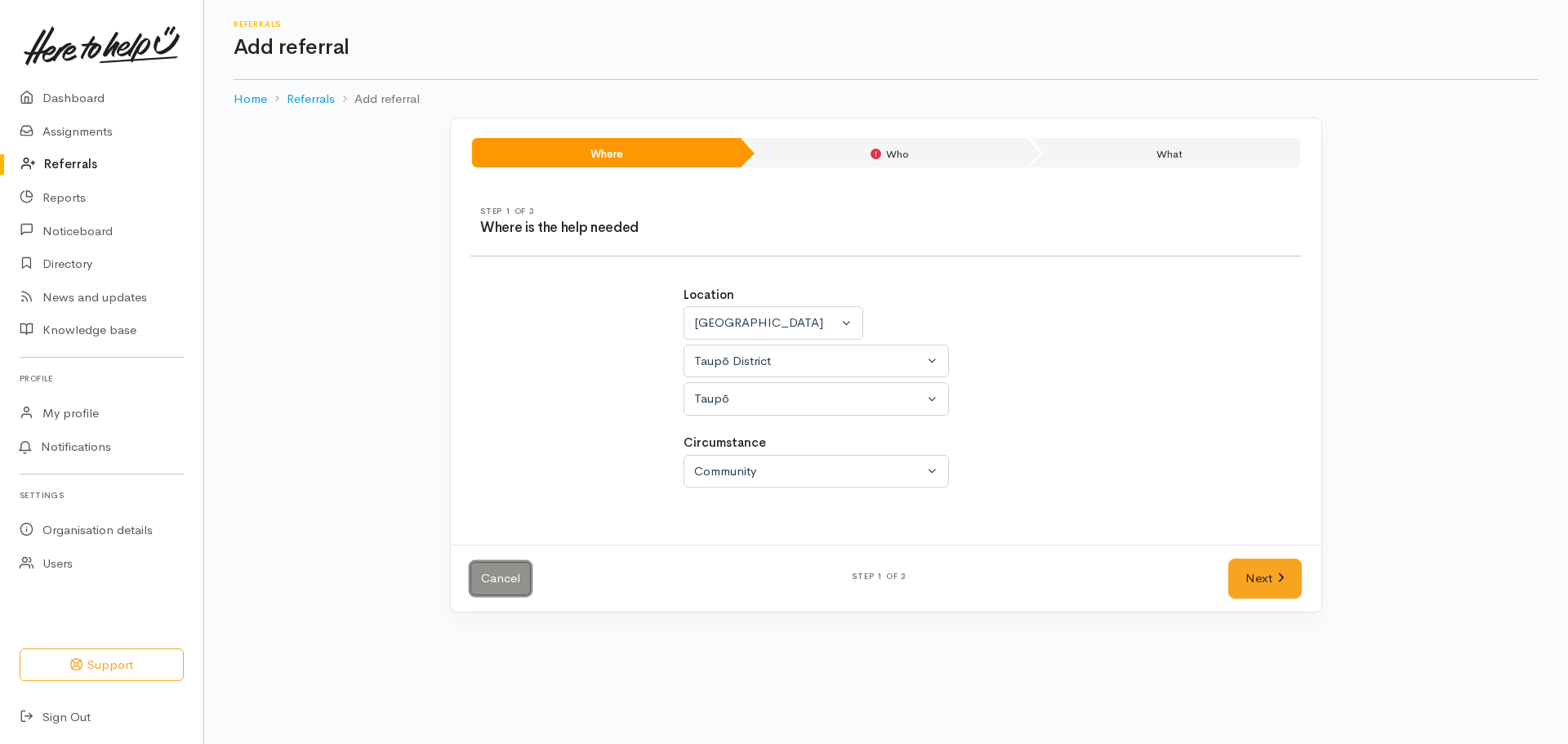
click at [491, 574] on link "Cancel" at bounding box center [500, 579] width 60 height 34
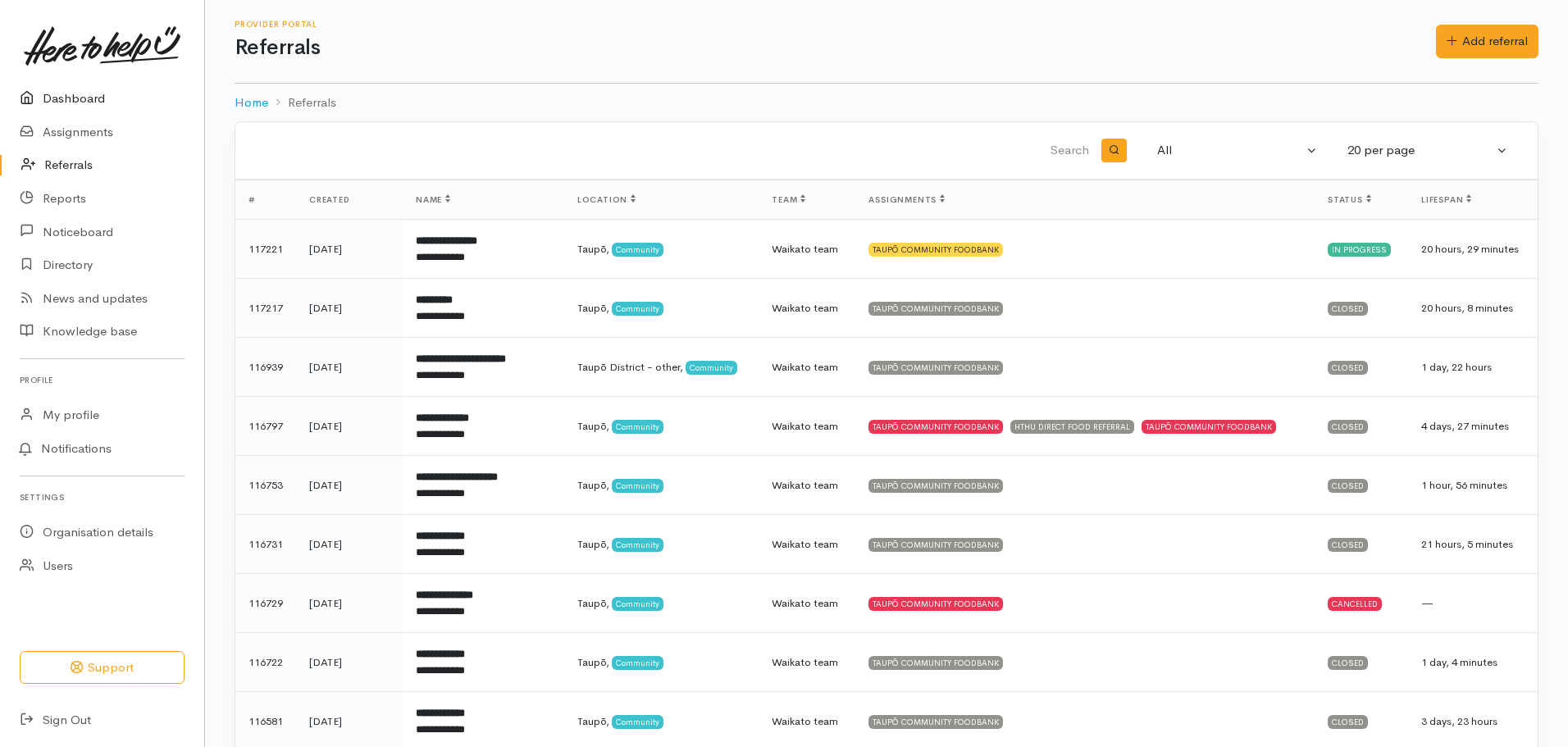
click at [65, 106] on link "Dashboard" at bounding box center [102, 98] width 204 height 34
